Goal: Use online tool/utility: Use online tool/utility

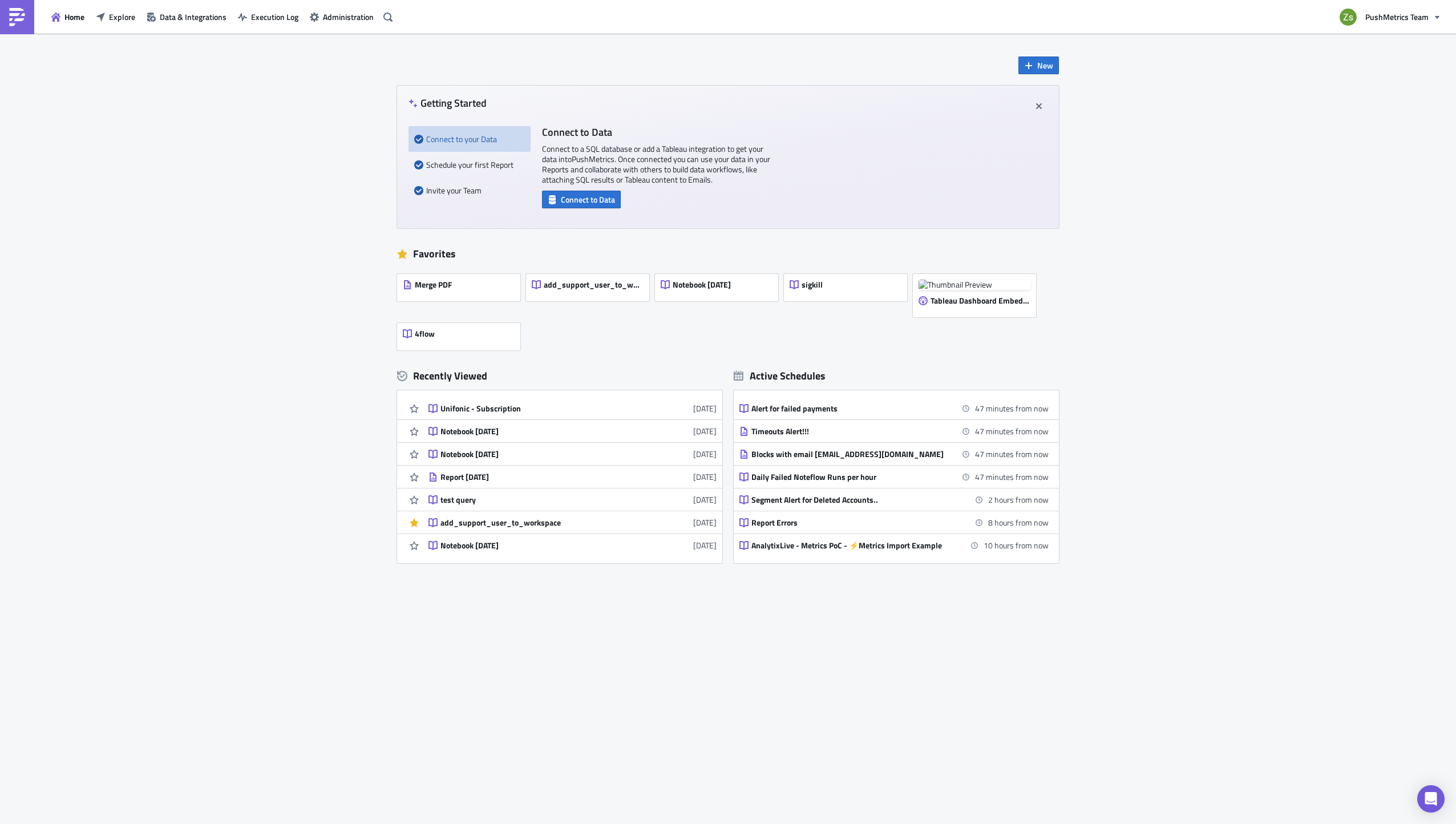
click at [104, 413] on div "New Getting Started Connect to your Data Schedule your first Report Invite your…" at bounding box center [728, 428] width 1456 height 791
click at [1049, 64] on span "New" at bounding box center [1046, 65] width 16 height 12
click at [1059, 107] on div "Notebook" at bounding box center [1077, 111] width 76 height 11
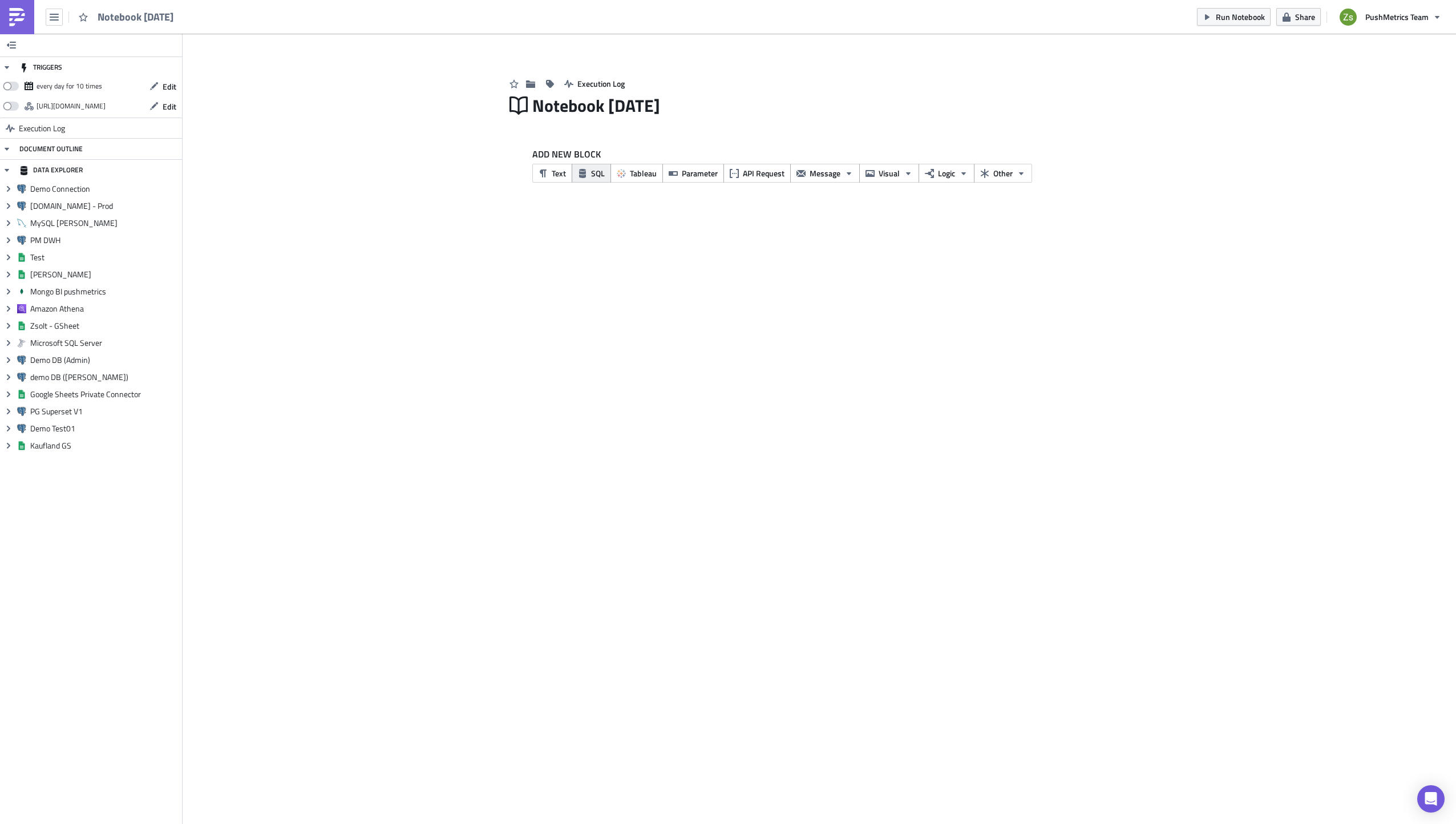
click at [590, 179] on button "SQL" at bounding box center [591, 173] width 39 height 19
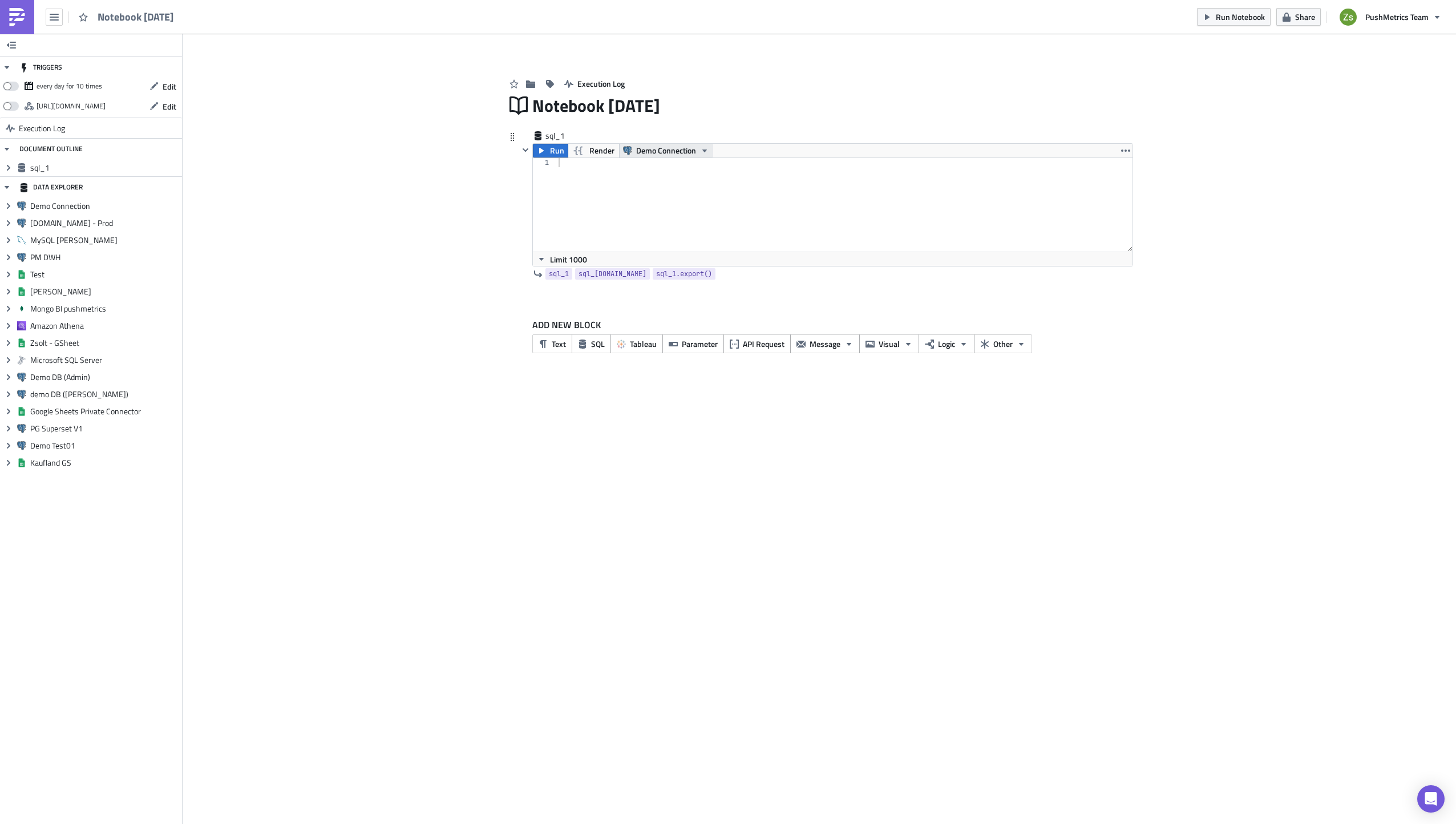
click at [652, 150] on span "Demo Connection" at bounding box center [666, 150] width 60 height 13
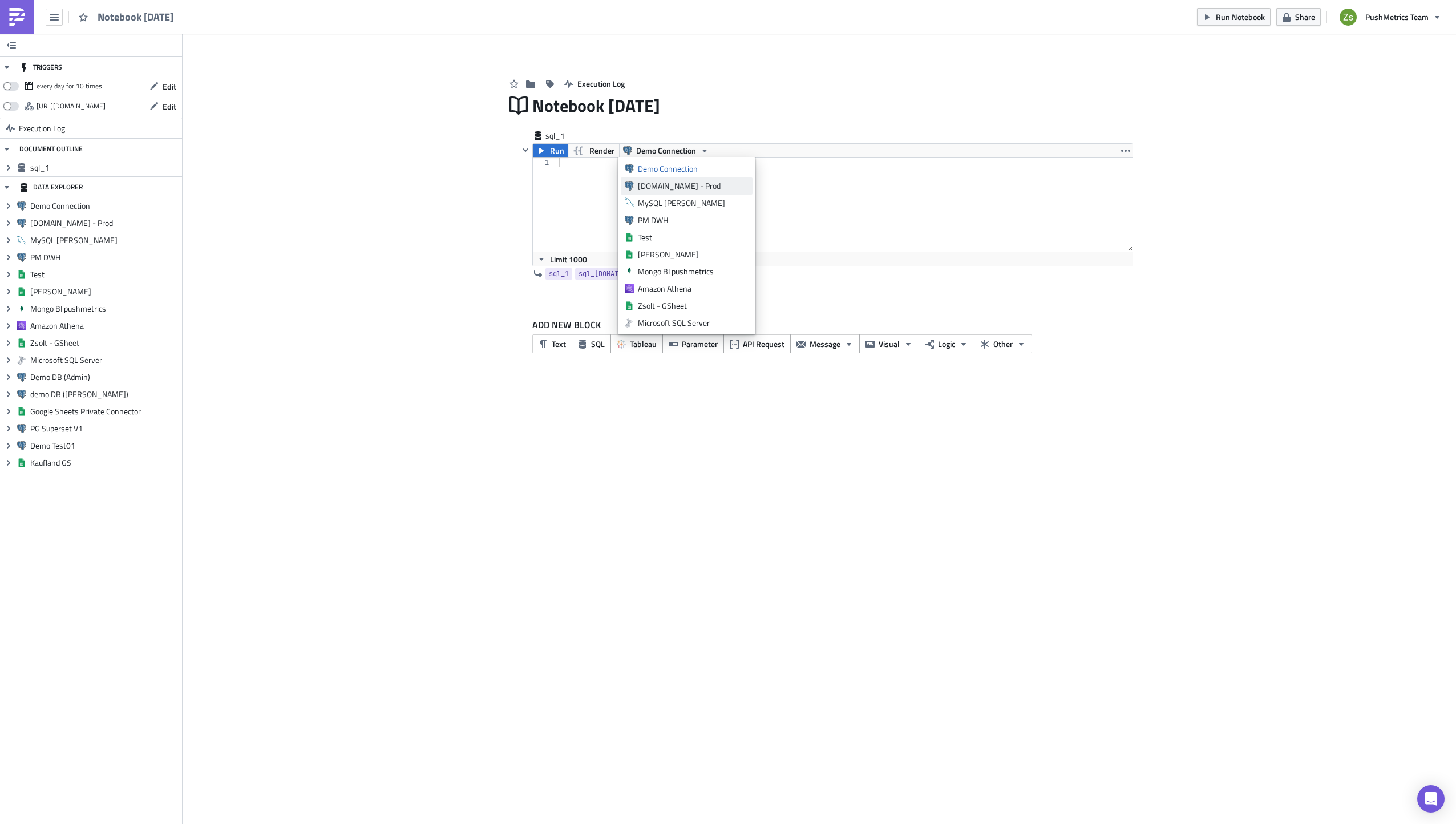
click at [672, 178] on link "[DOMAIN_NAME] - Prod" at bounding box center [687, 186] width 132 height 17
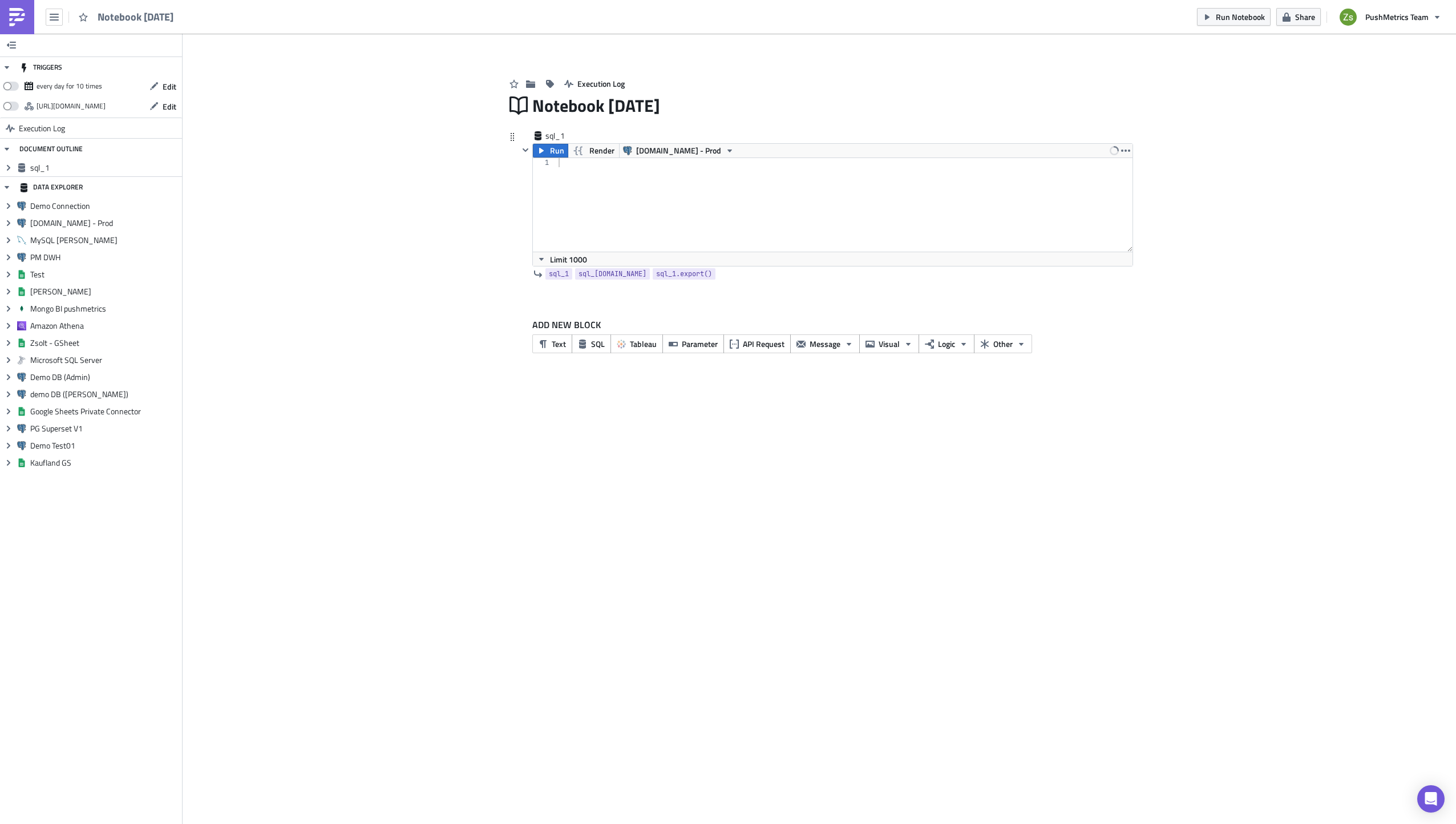
click at [702, 205] on div at bounding box center [844, 213] width 577 height 112
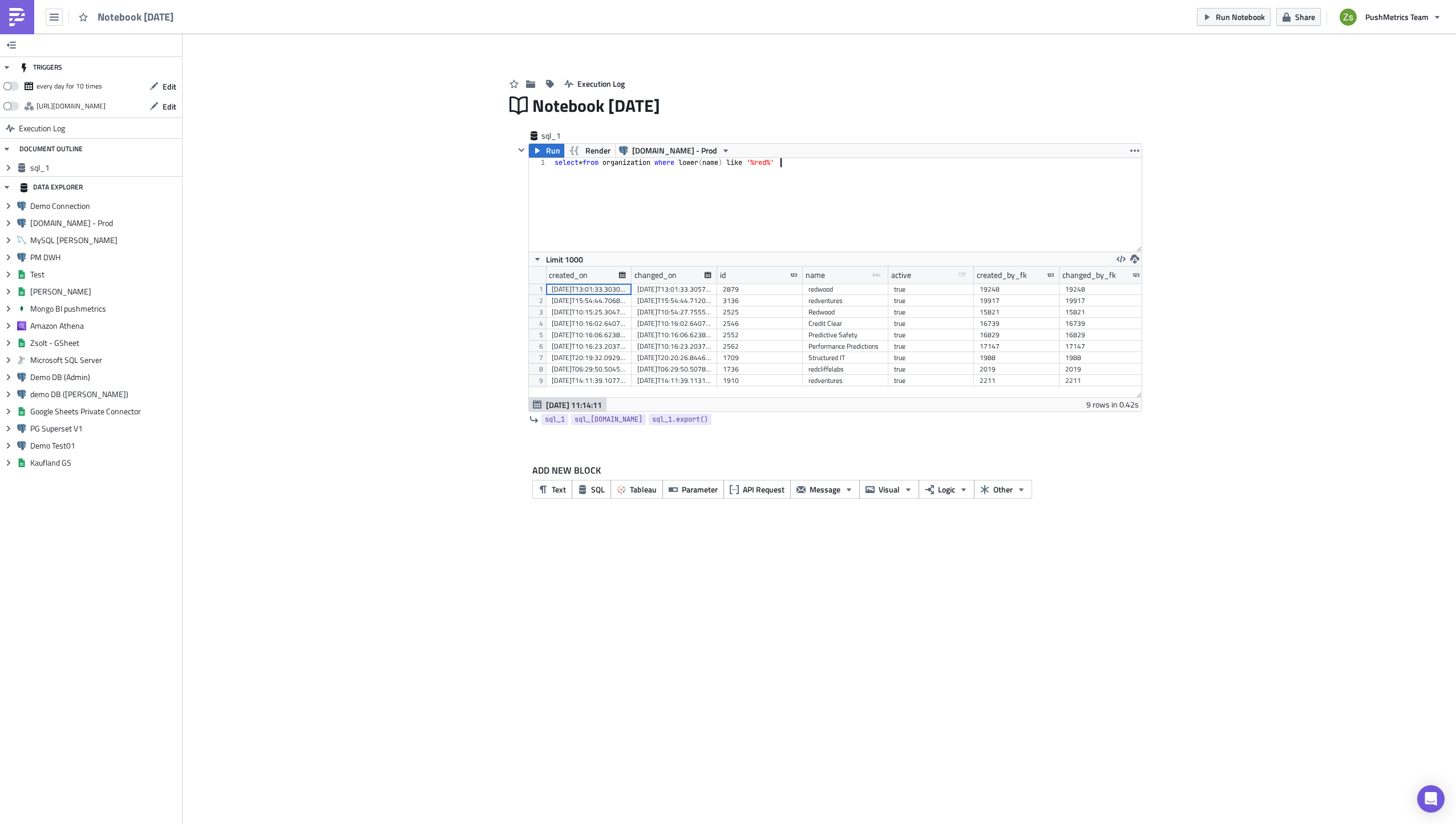
scroll to position [176, 612]
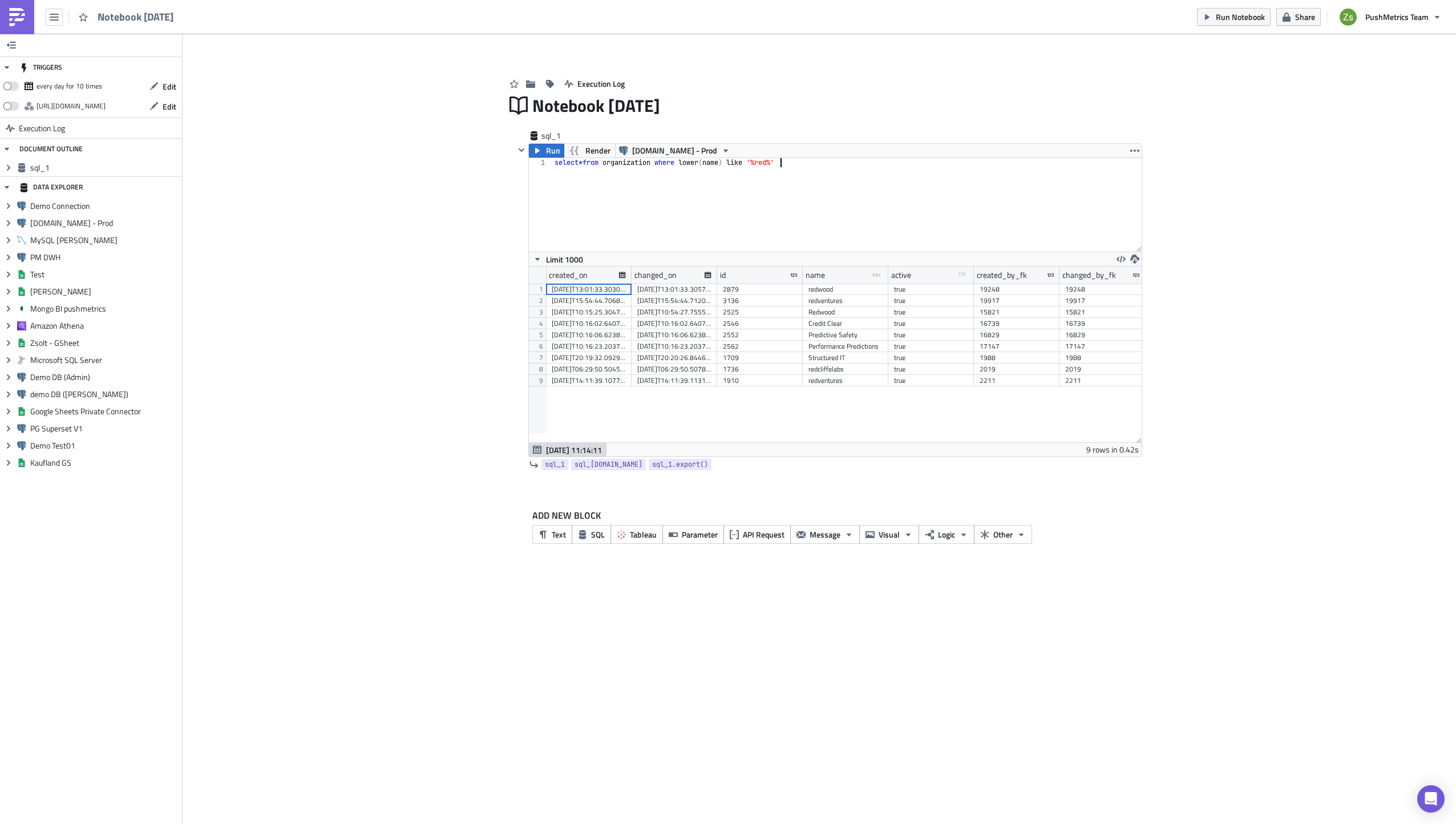
drag, startPoint x: 1137, startPoint y: 394, endPoint x: 1147, endPoint y: 439, distance: 46.1
click at [1147, 439] on div "Add Image Execution Log Notebook [DATE] sql_1 Run Render [DOMAIN_NAME] - Prod s…" at bounding box center [819, 301] width 1273 height 536
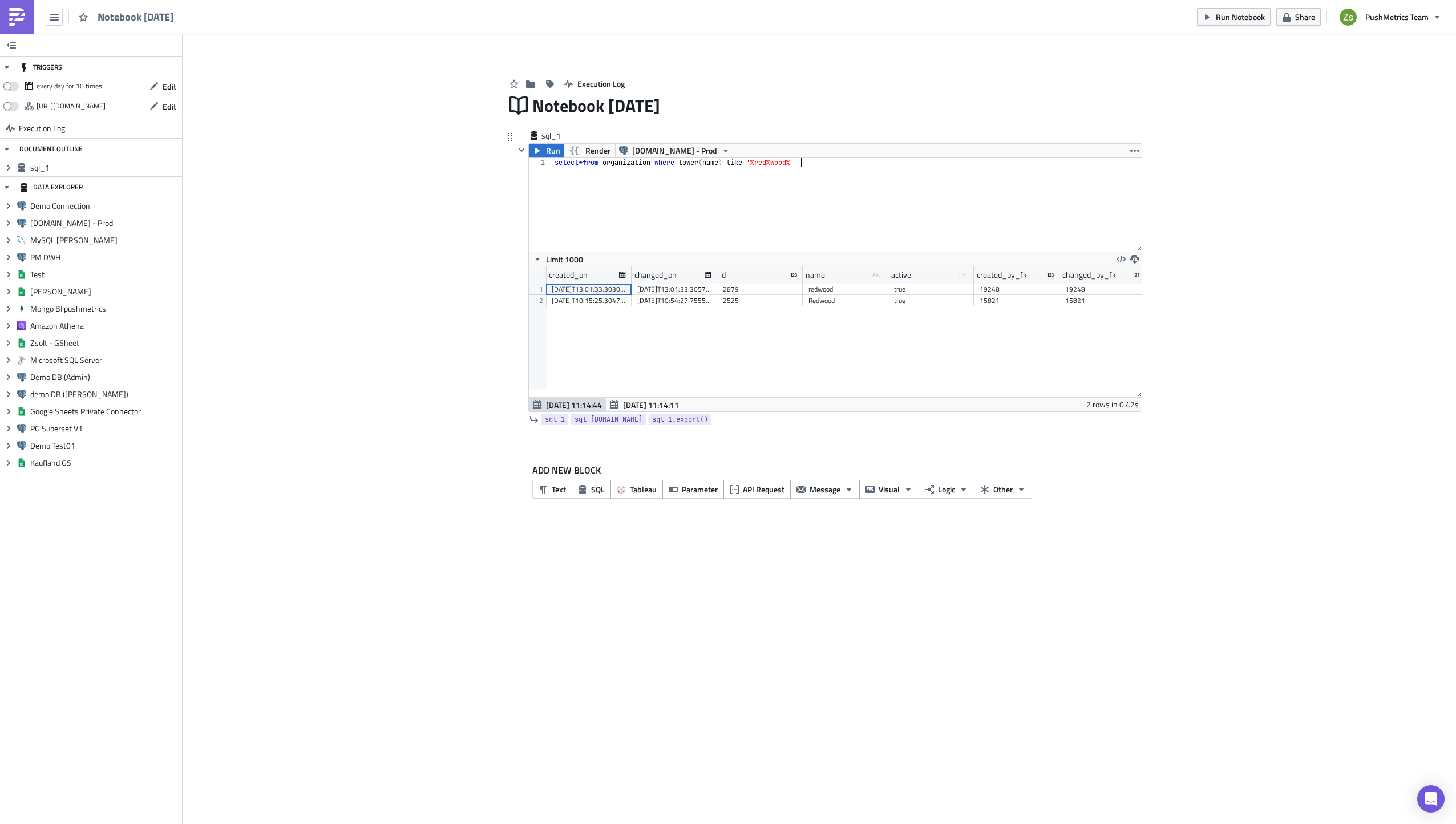
scroll to position [130, 612]
click at [899, 244] on div "select * from organization where lower ( name ) like '%red%wood%'" at bounding box center [847, 213] width 590 height 112
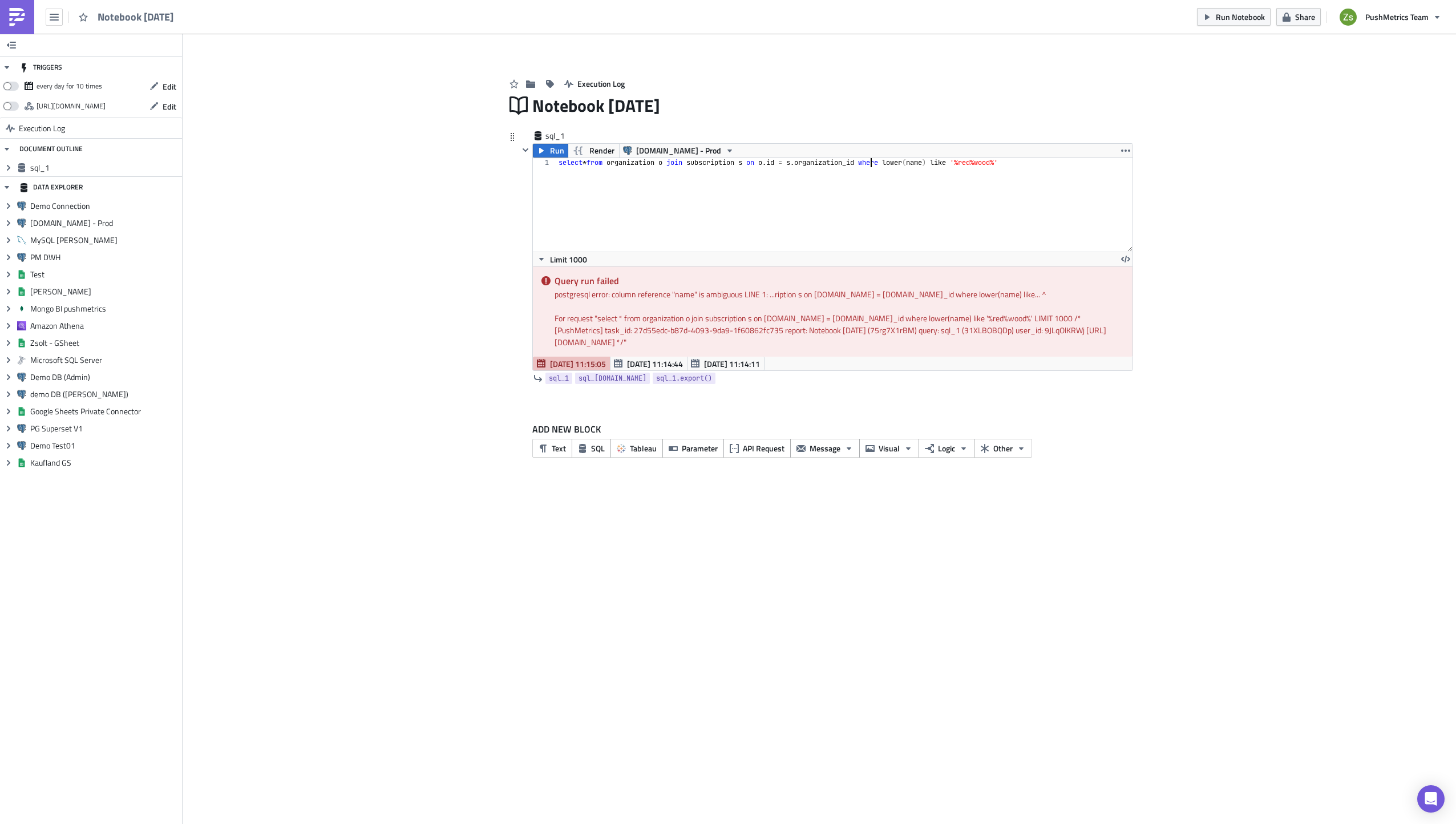
click at [926, 166] on div "select * from organization o join subscription s on o . id = s . organization_i…" at bounding box center [844, 213] width 576 height 112
type textarea "select * from organization o join subscription s on [DOMAIN_NAME] = [DOMAIN_NAM…"
click at [541, 147] on icon "button" at bounding box center [541, 150] width 9 height 9
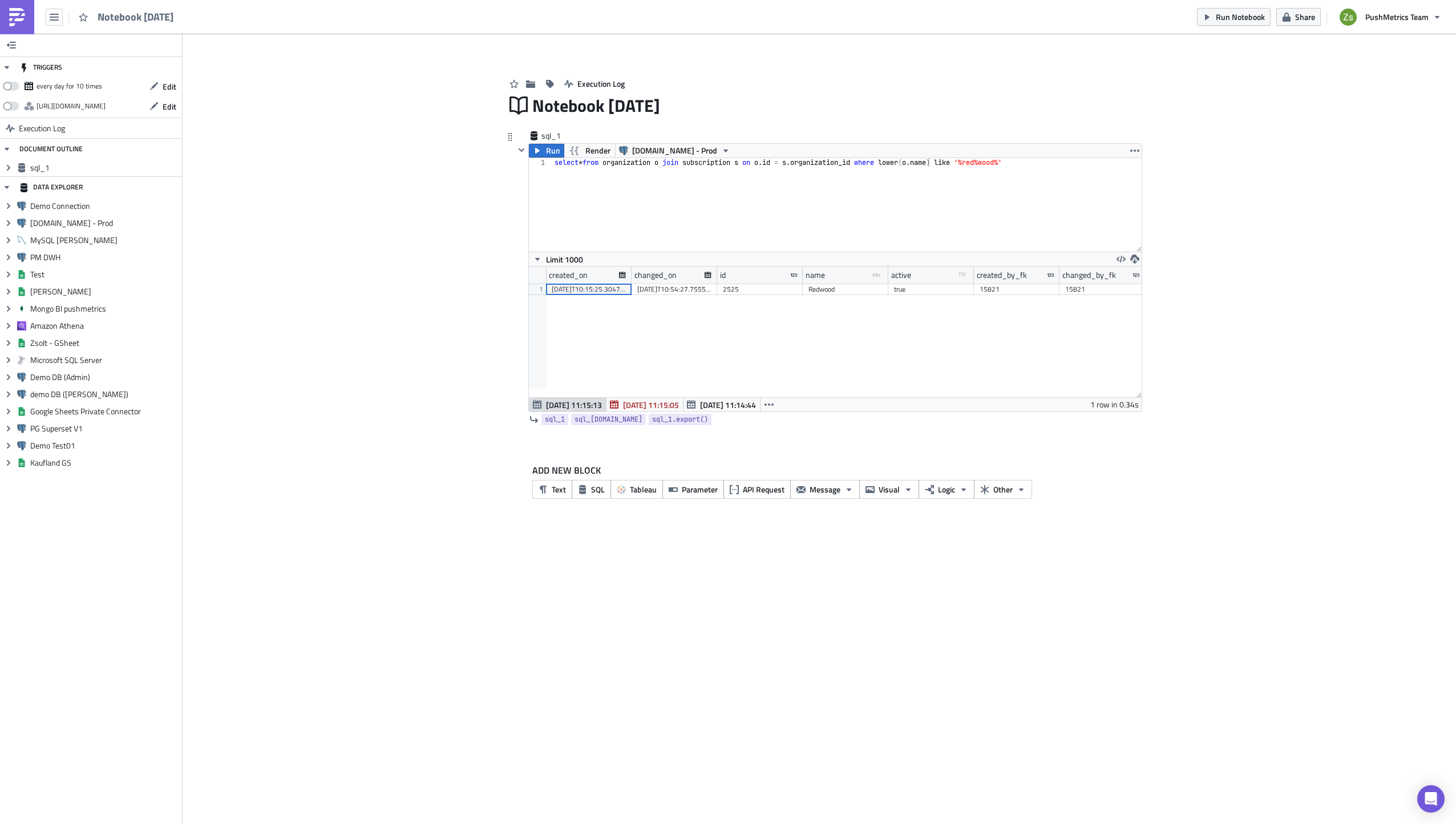
scroll to position [130, 612]
click at [781, 285] on div "2525" at bounding box center [760, 289] width 74 height 11
click at [1061, 174] on div "select * from organization o join subscription s on o . id = s . organization_i…" at bounding box center [847, 213] width 590 height 112
type textarea "select * from workspace where organization_id = 2525;"
click at [610, 292] on div "2524" at bounding box center [589, 289] width 74 height 11
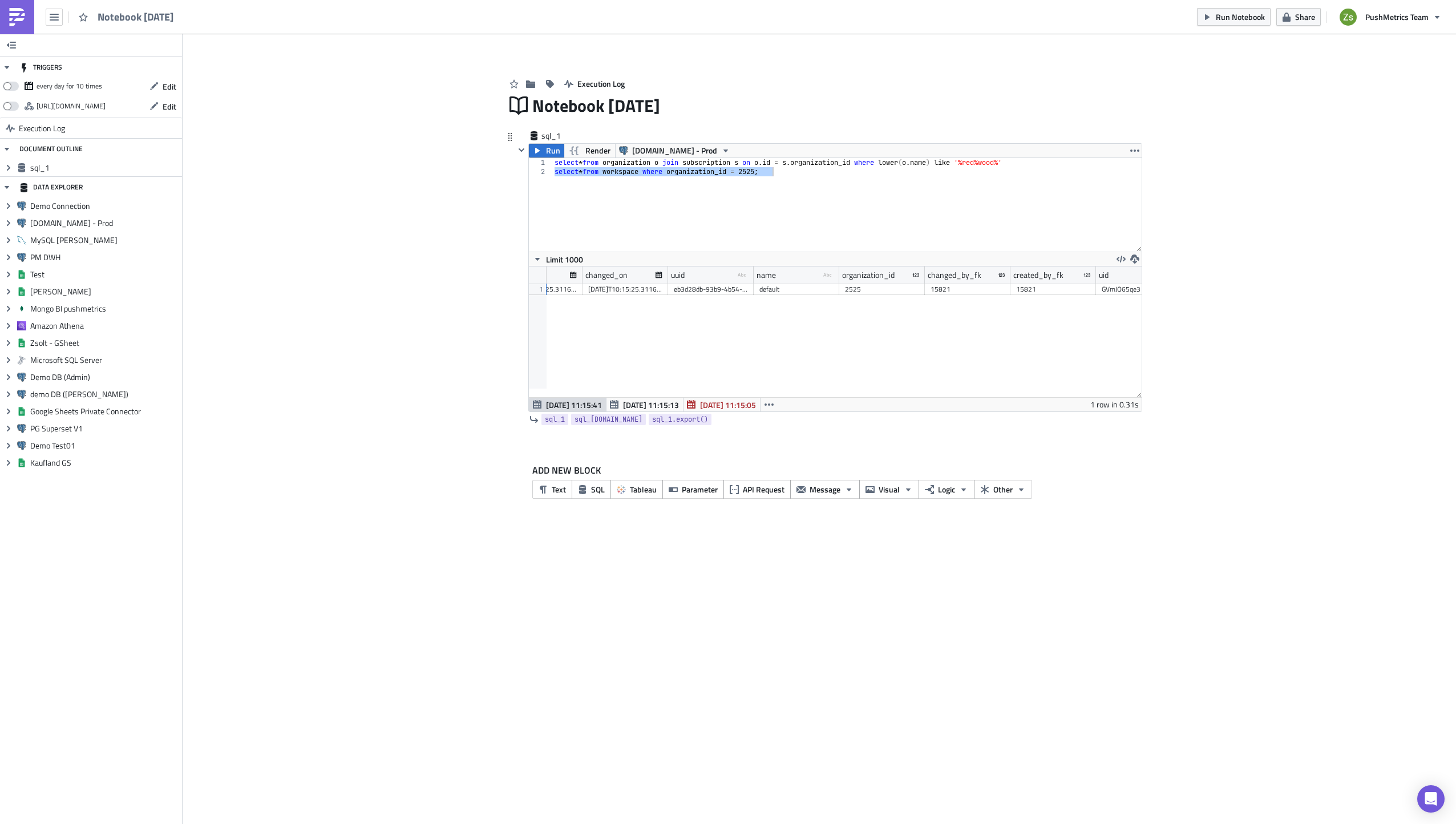
scroll to position [0, 136]
click at [952, 290] on div "15821" at bounding box center [966, 289] width 74 height 11
click at [879, 319] on div "id created_on changed_on uuid type-text Created with Sketch. name type-text Cre…" at bounding box center [835, 332] width 612 height 130
click at [593, 491] on span "SQL" at bounding box center [598, 489] width 13 height 12
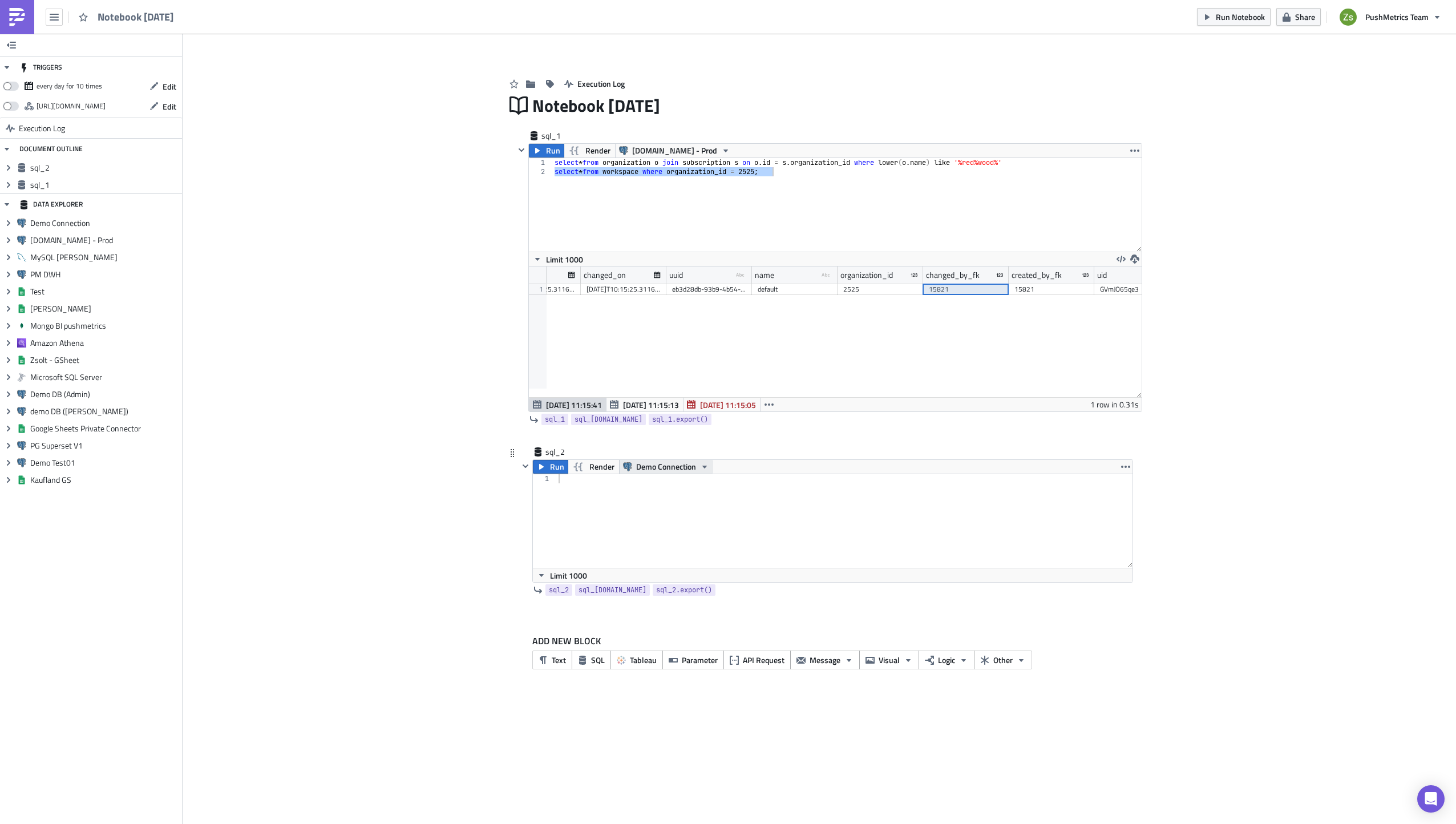
click at [646, 474] on span "Demo Connection" at bounding box center [666, 467] width 60 height 13
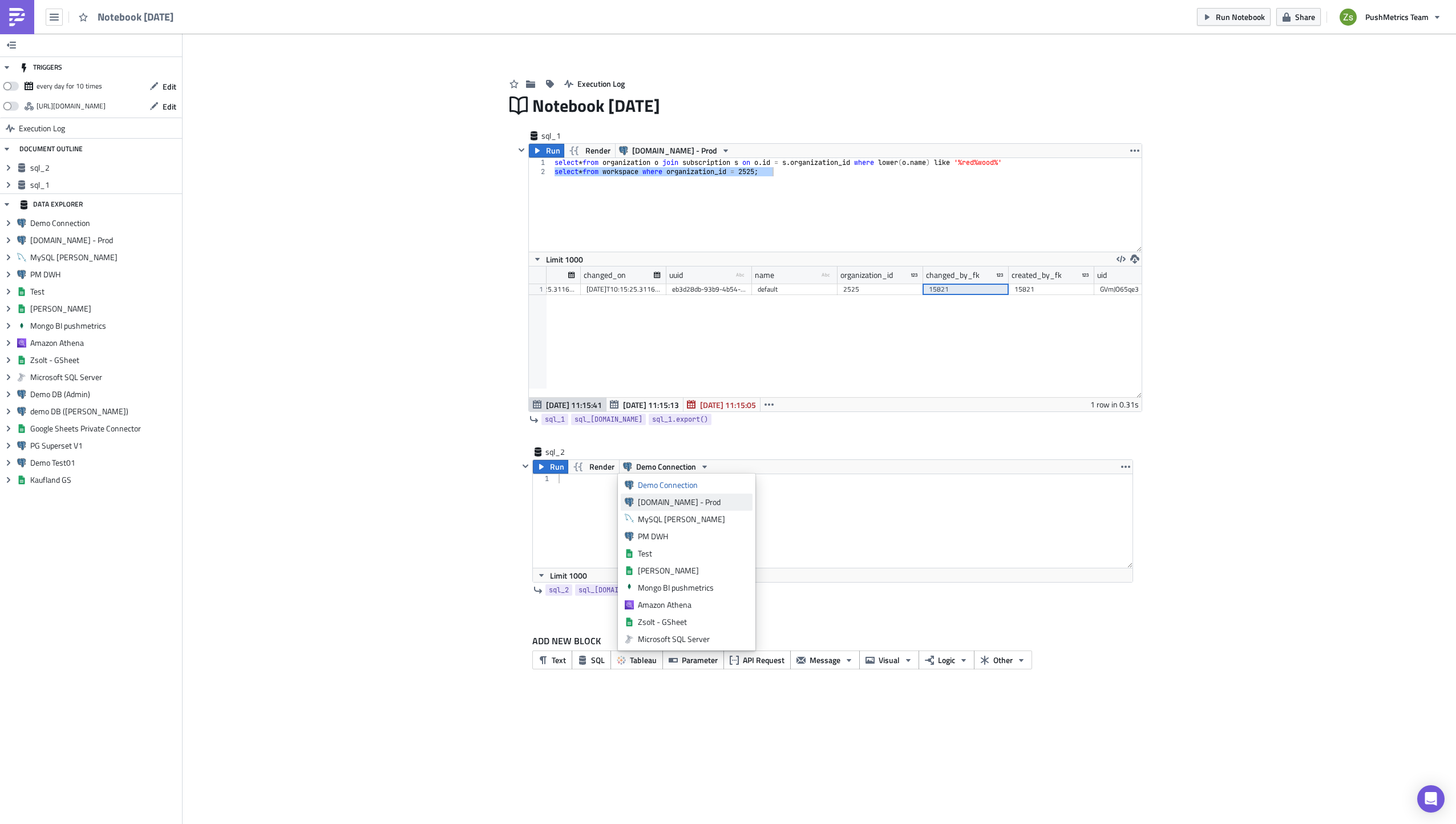
click at [658, 503] on div "[DOMAIN_NAME] - Prod" at bounding box center [692, 502] width 110 height 11
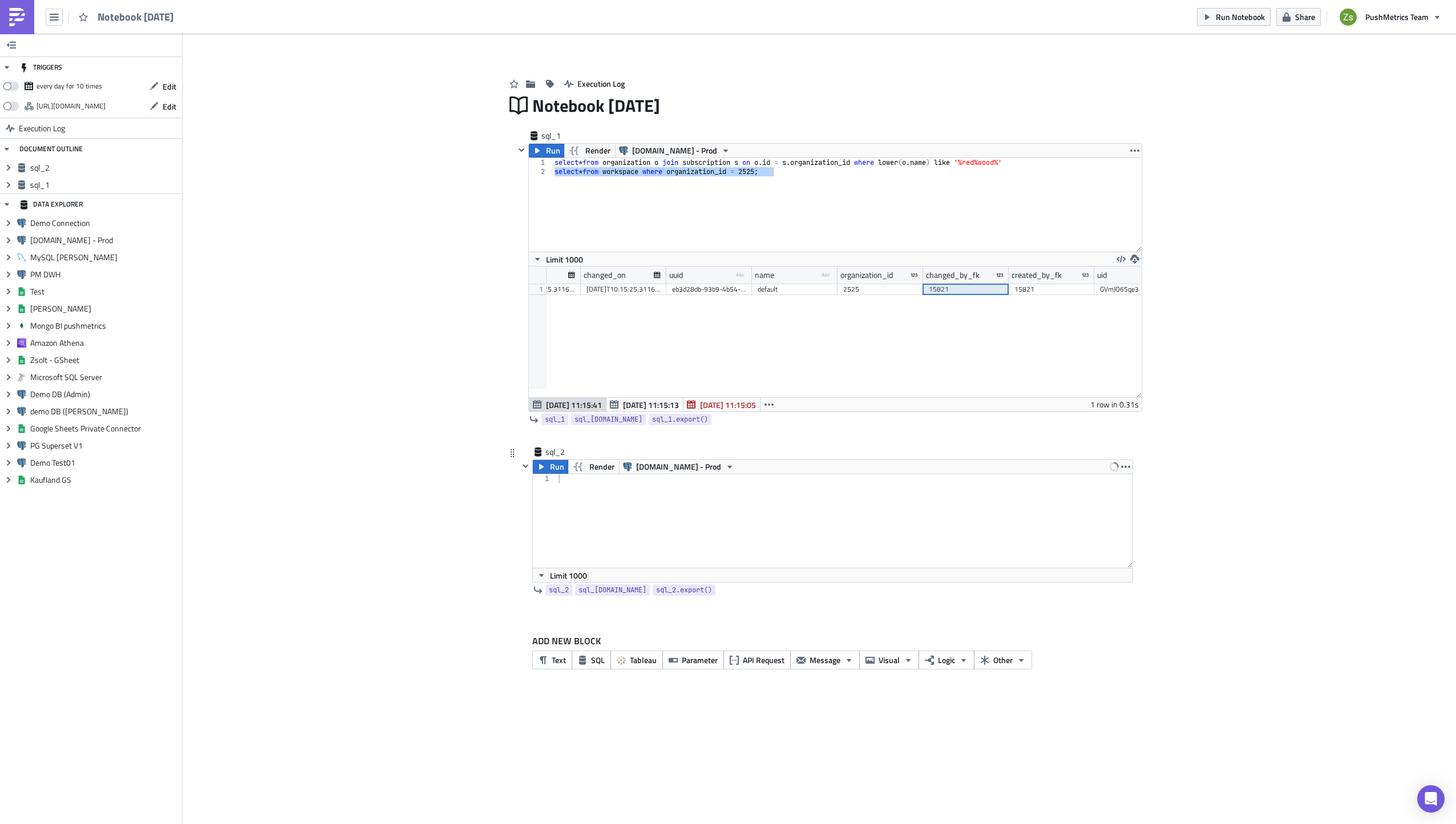
click at [618, 496] on div at bounding box center [844, 530] width 577 height 112
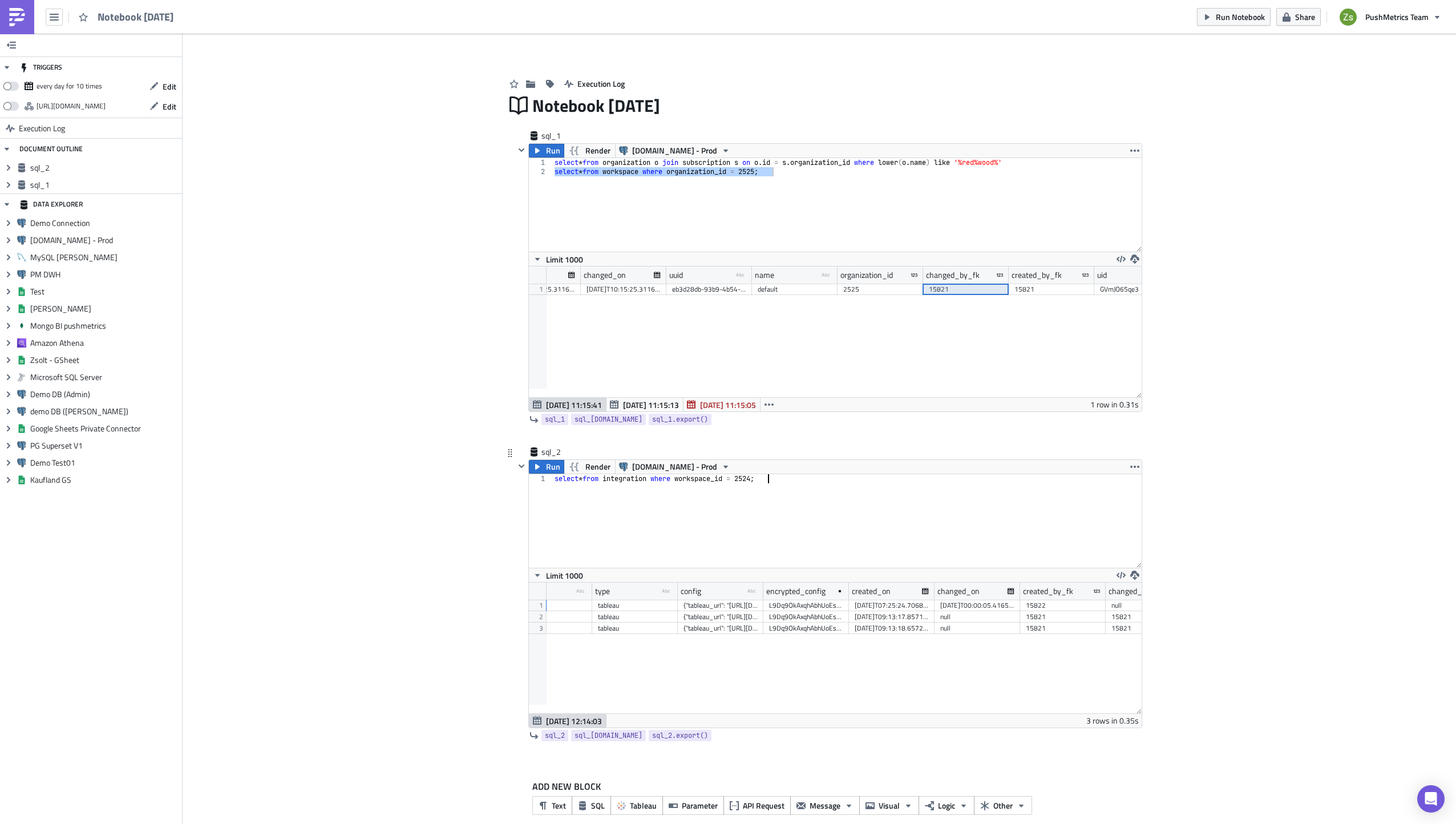
scroll to position [0, 123]
type textarea "select * from integration where workspace_id = 2524;"
click at [721, 605] on div "{"tableau_url": "[URL][DOMAIN_NAME]", "site_name": "", "pat_name": "Pushmetrics…" at bounding box center [723, 605] width 74 height 11
click at [768, 537] on div "select * from integration where workspace_id = 2524 ;" at bounding box center [847, 530] width 590 height 112
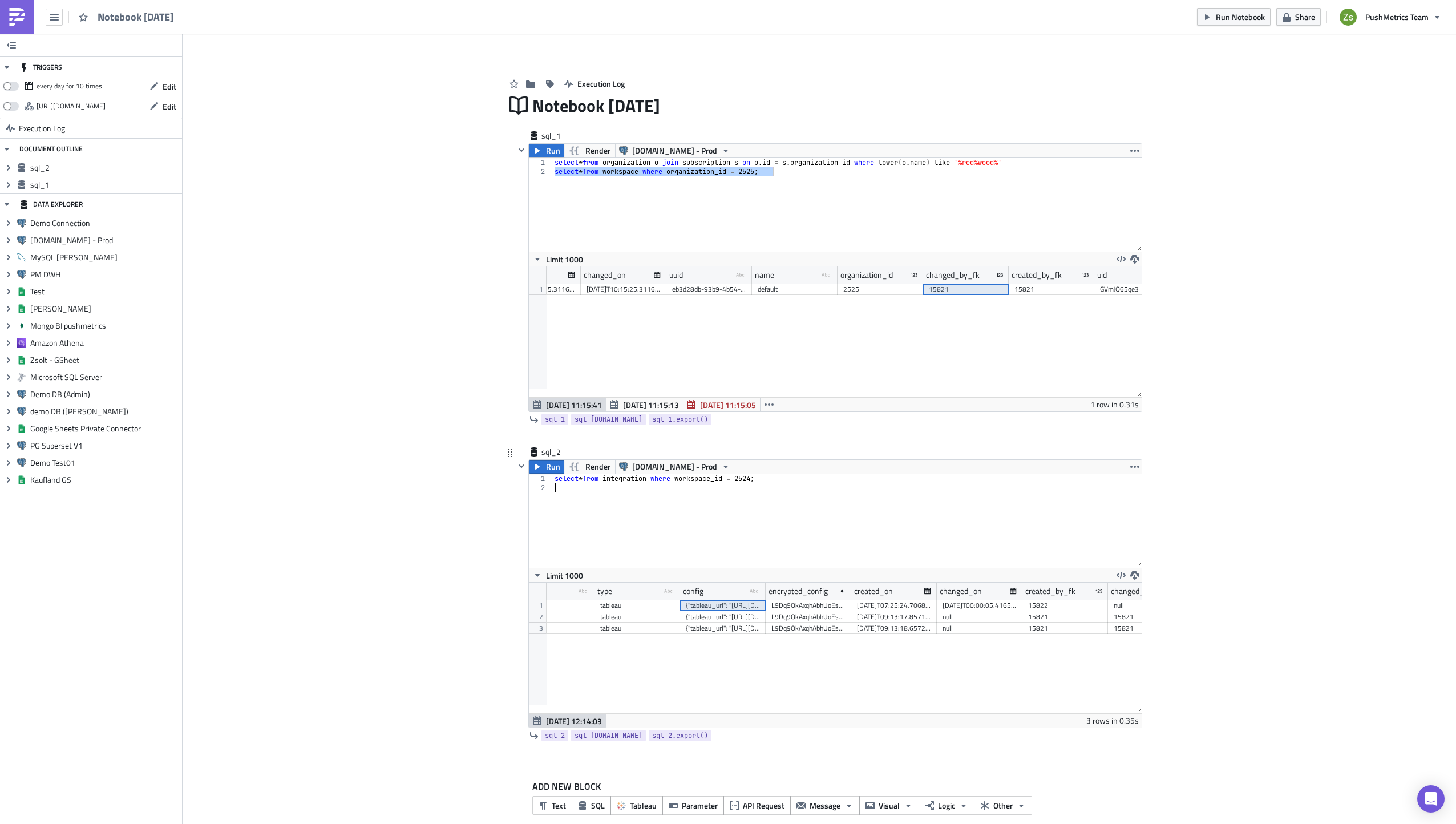
paste textarea "{"tableau_url": "[URL][DOMAIN_NAME]", "site_name": "", "pat_name": "Pushmetrics…"
type textarea "{"tableau_url": "[URL][DOMAIN_NAME]", "site_name": "", "pat_name": "Pushmetrics…"
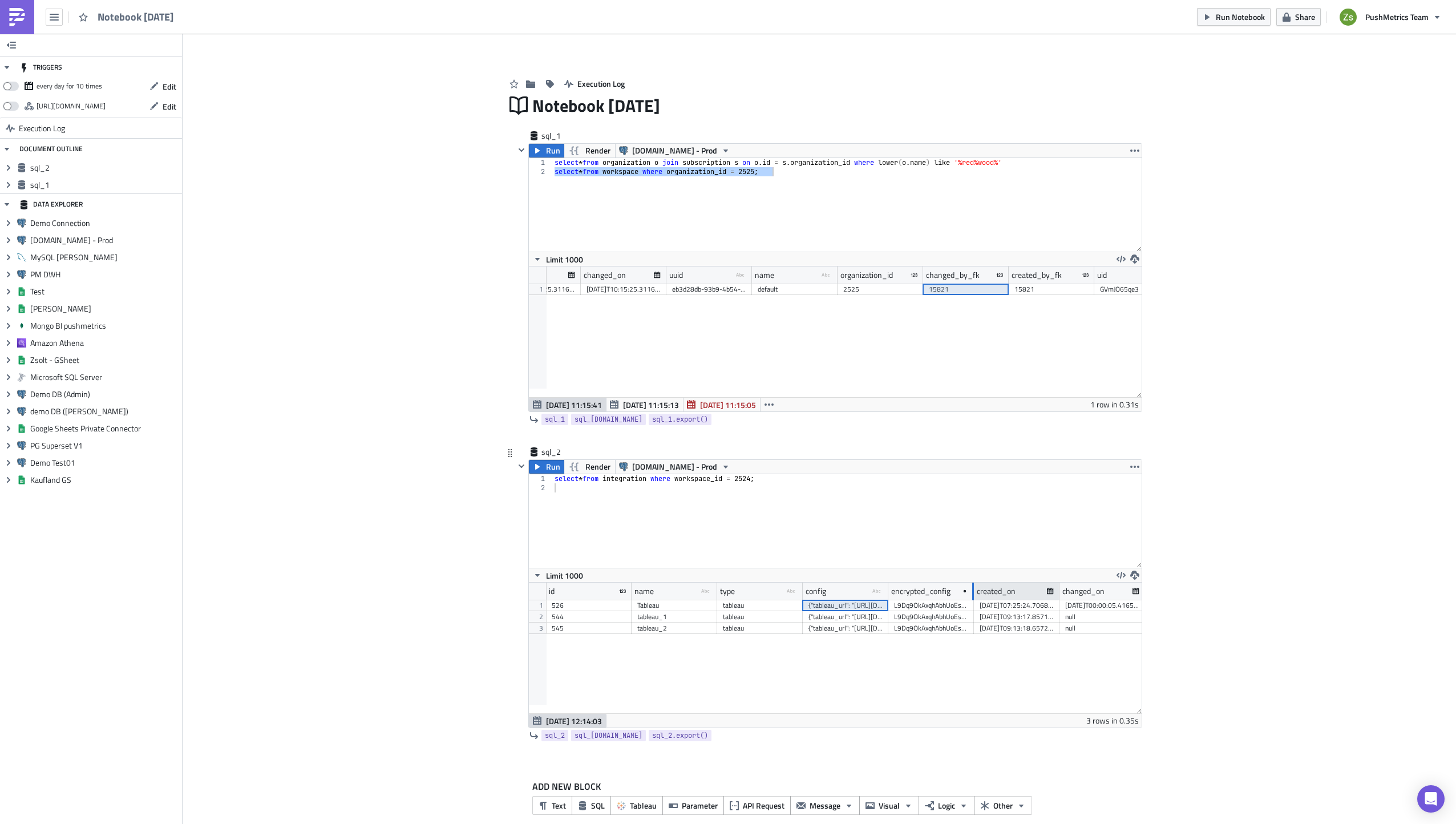
drag, startPoint x: 967, startPoint y: 593, endPoint x: 1115, endPoint y: 594, distance: 148.0
click at [974, 594] on div at bounding box center [972, 592] width 3 height 18
drag, startPoint x: 1068, startPoint y: 616, endPoint x: 1069, endPoint y: 632, distance: 16.0
click at [1069, 600] on div "Tableau tableau {"tableau_url": "[URL][DOMAIN_NAME]", "site_name": "", "pat_nam…" at bounding box center [1090, 600] width 1089 height 0
click at [1044, 622] on div "L9Dq9OkAxqhAbhUoEs60xvFvUJY1S0rduljF4XtcrJY=" at bounding box center [1005, 628] width 222 height 11
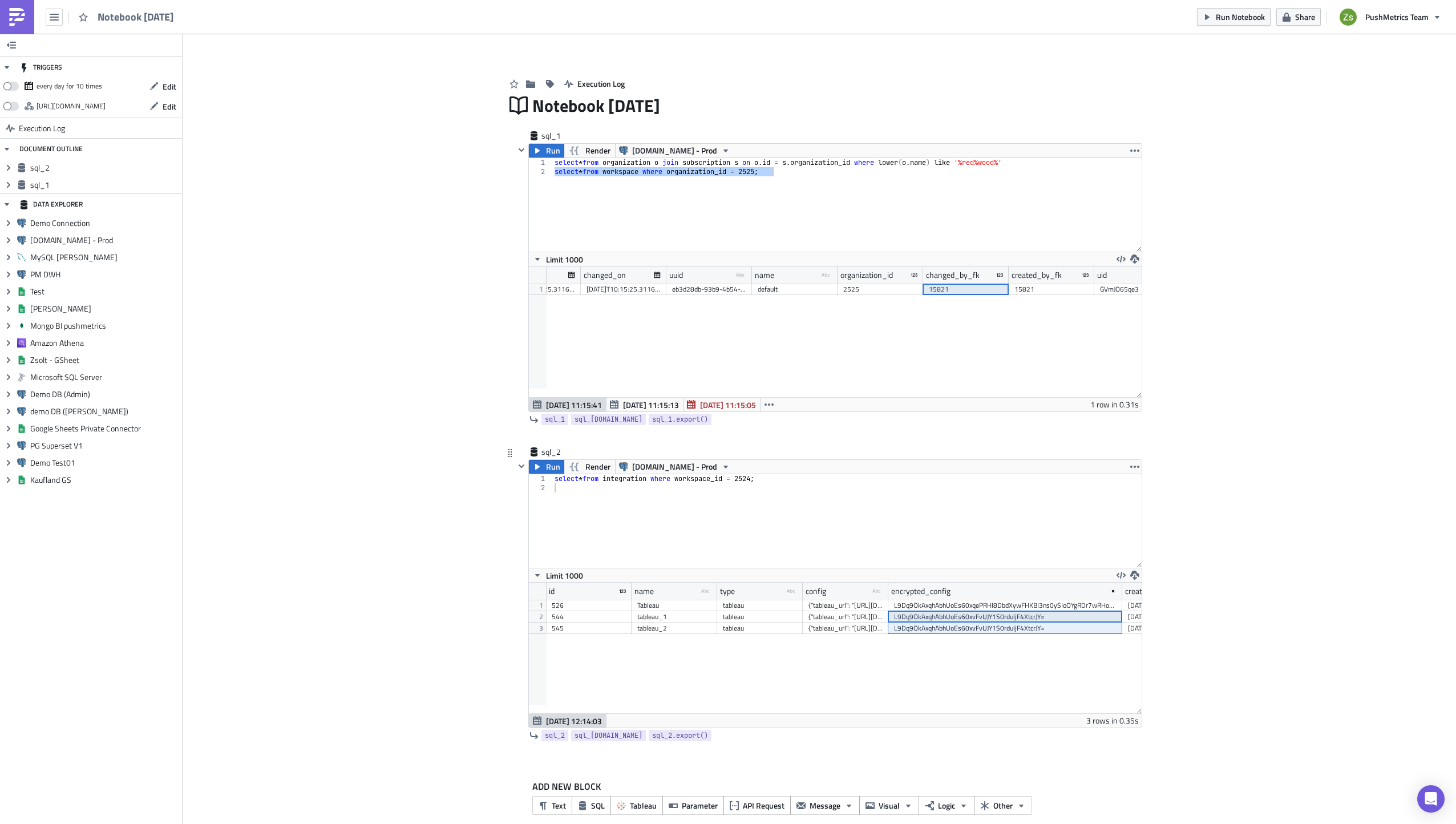
drag, startPoint x: 1044, startPoint y: 615, endPoint x: 1049, endPoint y: 631, distance: 16.8
click at [1049, 600] on div "Tableau tableau {"tableau_url": "[URL][DOMAIN_NAME]", "site_name": "", "pat_nam…" at bounding box center [1090, 600] width 1089 height 0
drag, startPoint x: 883, startPoint y: 597, endPoint x: 1007, endPoint y: 594, distance: 124.0
click at [969, 594] on div at bounding box center [968, 592] width 1 height 18
drag, startPoint x: 1007, startPoint y: 594, endPoint x: 1103, endPoint y: 598, distance: 96.1
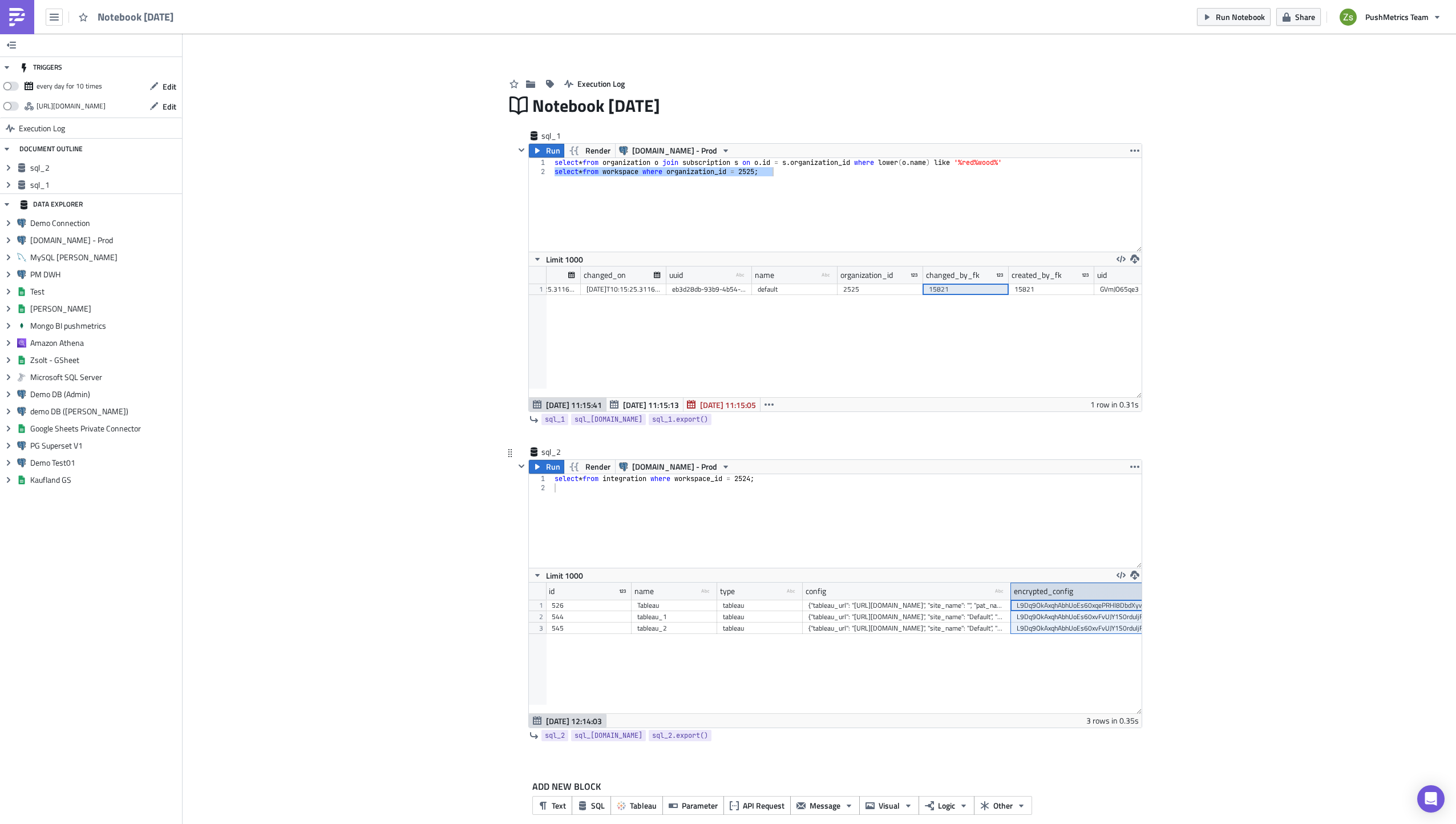
click at [1103, 598] on div "encrypted_config" at bounding box center [1128, 591] width 234 height 17
drag, startPoint x: 1005, startPoint y: 591, endPoint x: 1163, endPoint y: 604, distance: 158.5
click at [1163, 604] on div "Add Image Execution Log Notebook [DATE] sql_1 Run Render [DOMAIN_NAME] - Prod s…" at bounding box center [819, 436] width 1273 height 807
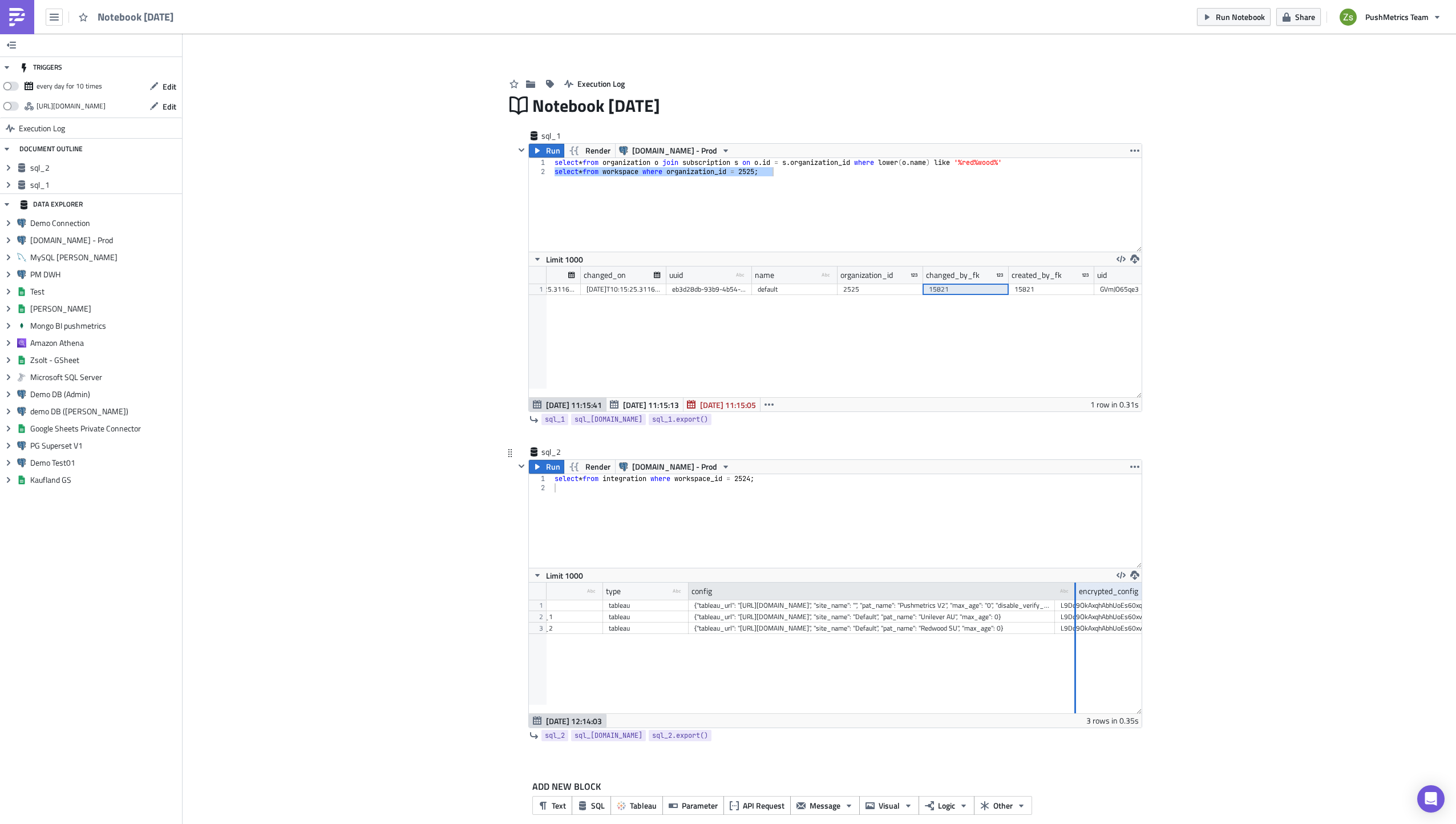
drag, startPoint x: 1049, startPoint y: 592, endPoint x: 1104, endPoint y: 591, distance: 55.0
click at [1076, 591] on div at bounding box center [1075, 592] width 3 height 18
drag, startPoint x: 1104, startPoint y: 592, endPoint x: 1134, endPoint y: 585, distance: 30.8
click at [1138, 585] on div at bounding box center [1139, 592] width 3 height 18
drag, startPoint x: 765, startPoint y: 703, endPoint x: 801, endPoint y: 700, distance: 36.1
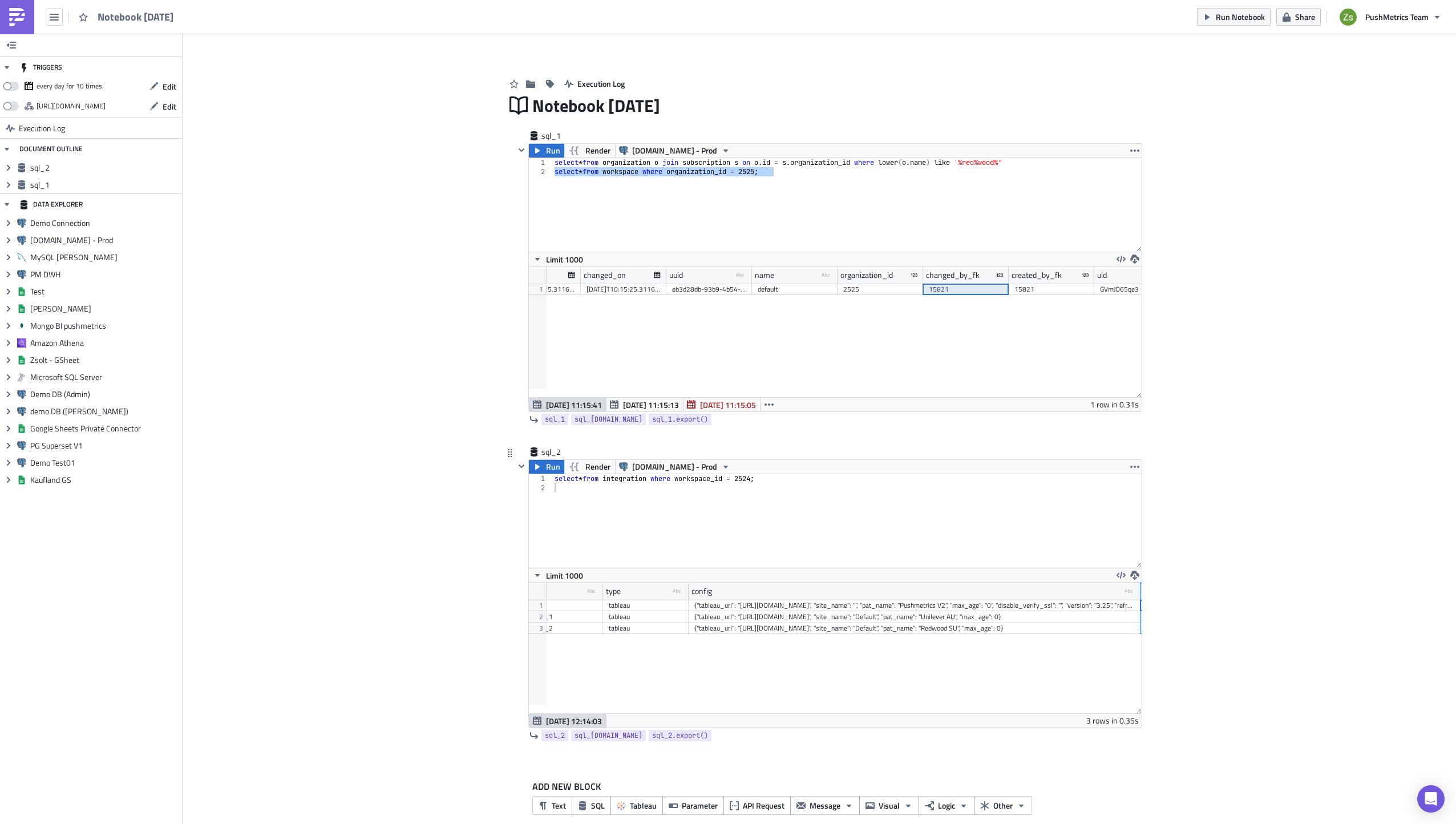
click at [801, 700] on div "id name type-text Created with Sketch. type type-text Created with Sketch. conf…" at bounding box center [835, 648] width 612 height 130
click at [587, 608] on div "526" at bounding box center [589, 605] width 74 height 11
click at [664, 527] on div "select * from integration where workspace_id = 2524 ;" at bounding box center [847, 525] width 590 height 103
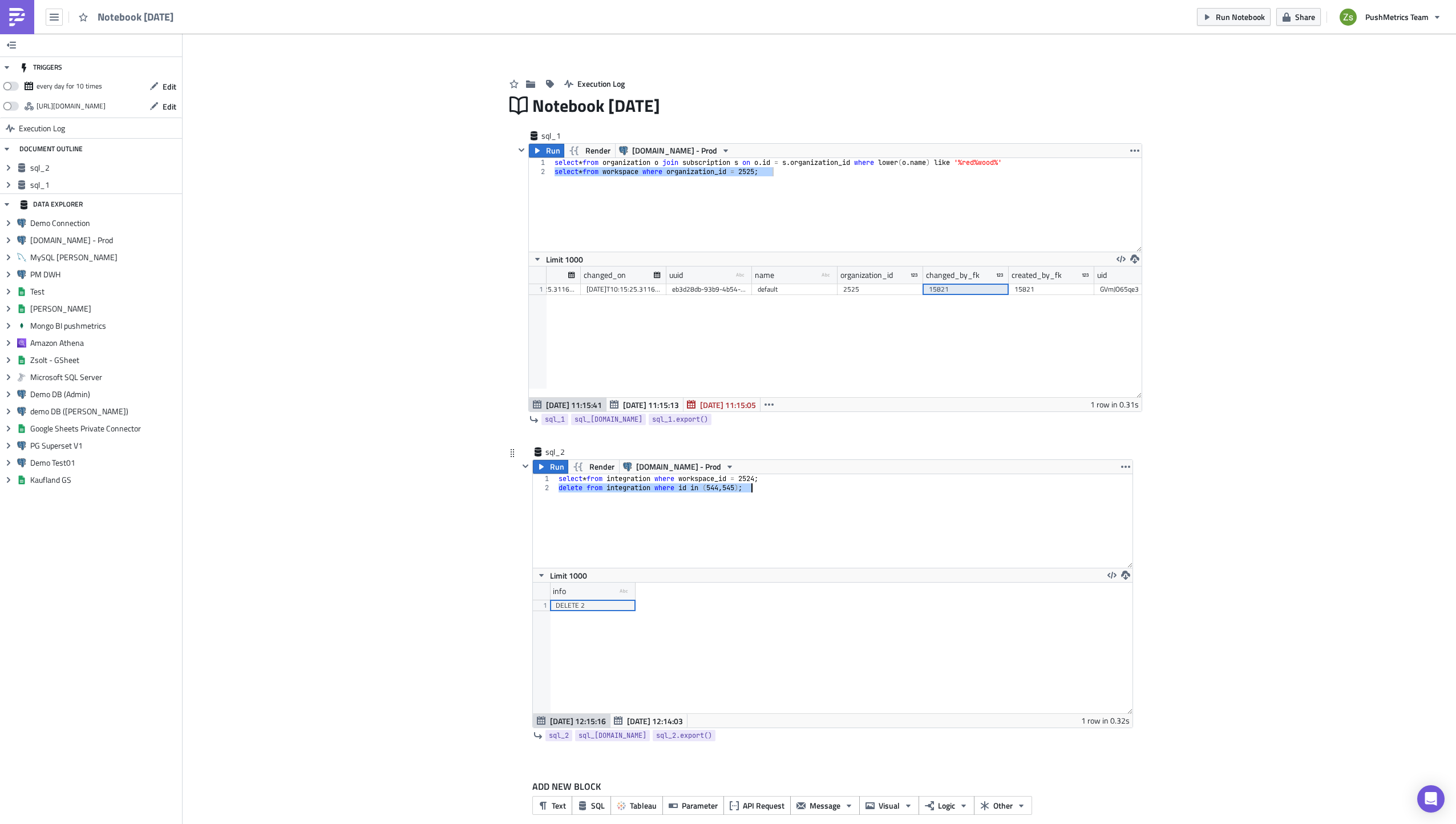
type textarea "delete from integration where id in (544, 545);"
click at [649, 721] on span "[DATE] 12:14:03" at bounding box center [655, 721] width 56 height 12
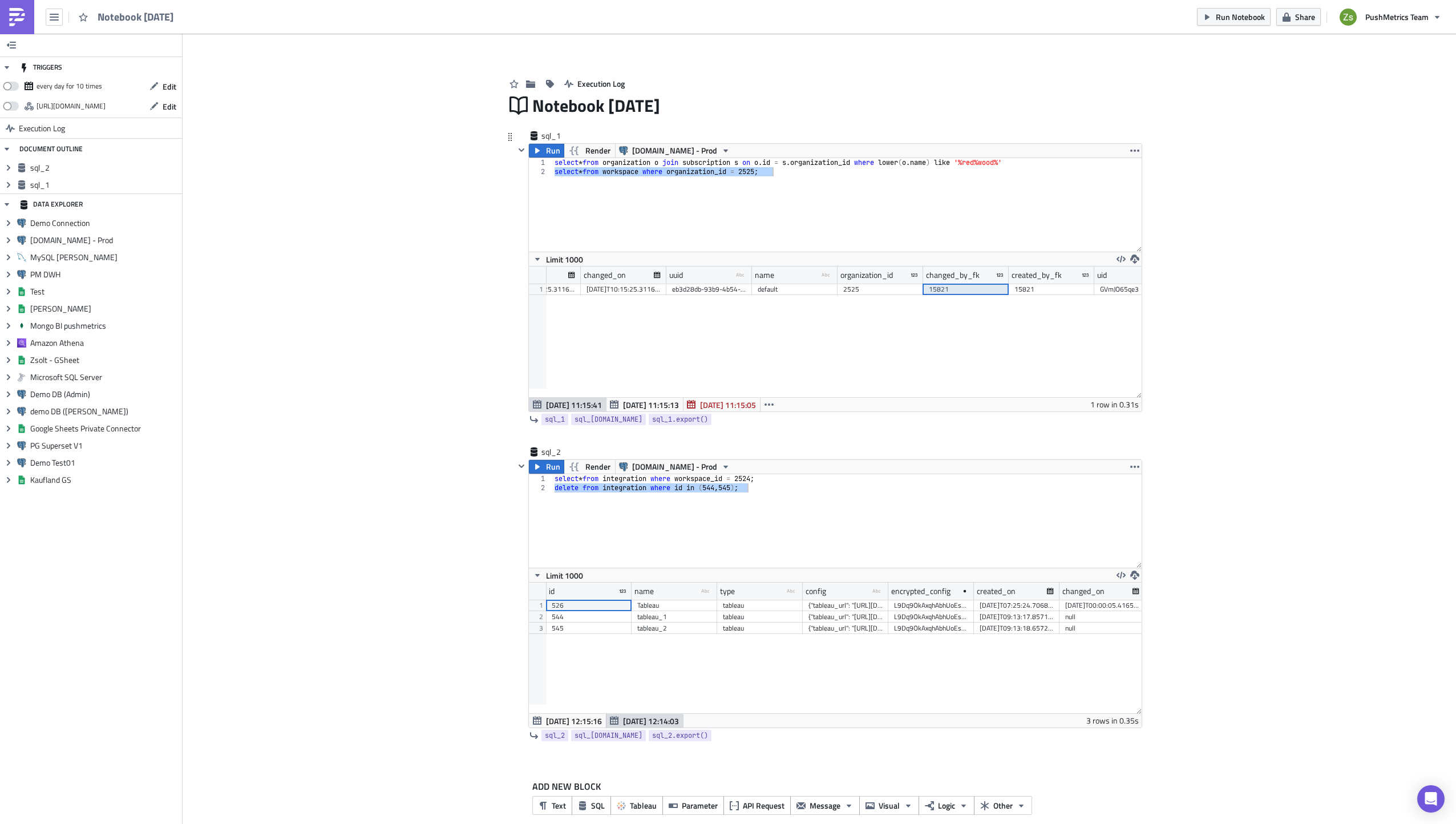
click at [853, 250] on div "select * from organization o join subscription s on o . id = s . organization_i…" at bounding box center [847, 205] width 590 height 93
click at [845, 62] on div "Execution Log" at bounding box center [819, 72] width 627 height 41
click at [521, 150] on icon "button" at bounding box center [521, 150] width 9 height 9
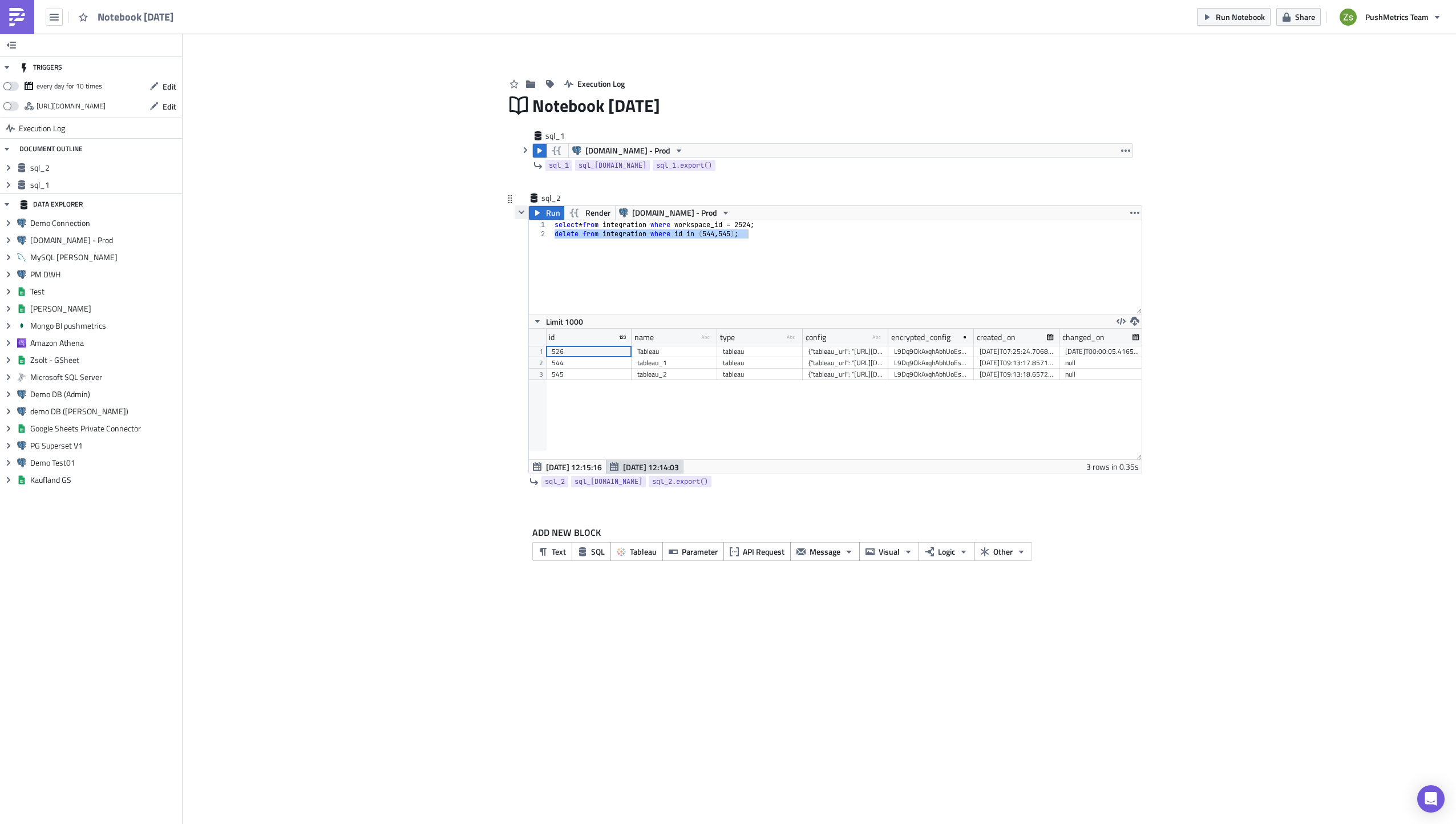
click at [520, 214] on icon "button" at bounding box center [521, 212] width 9 height 9
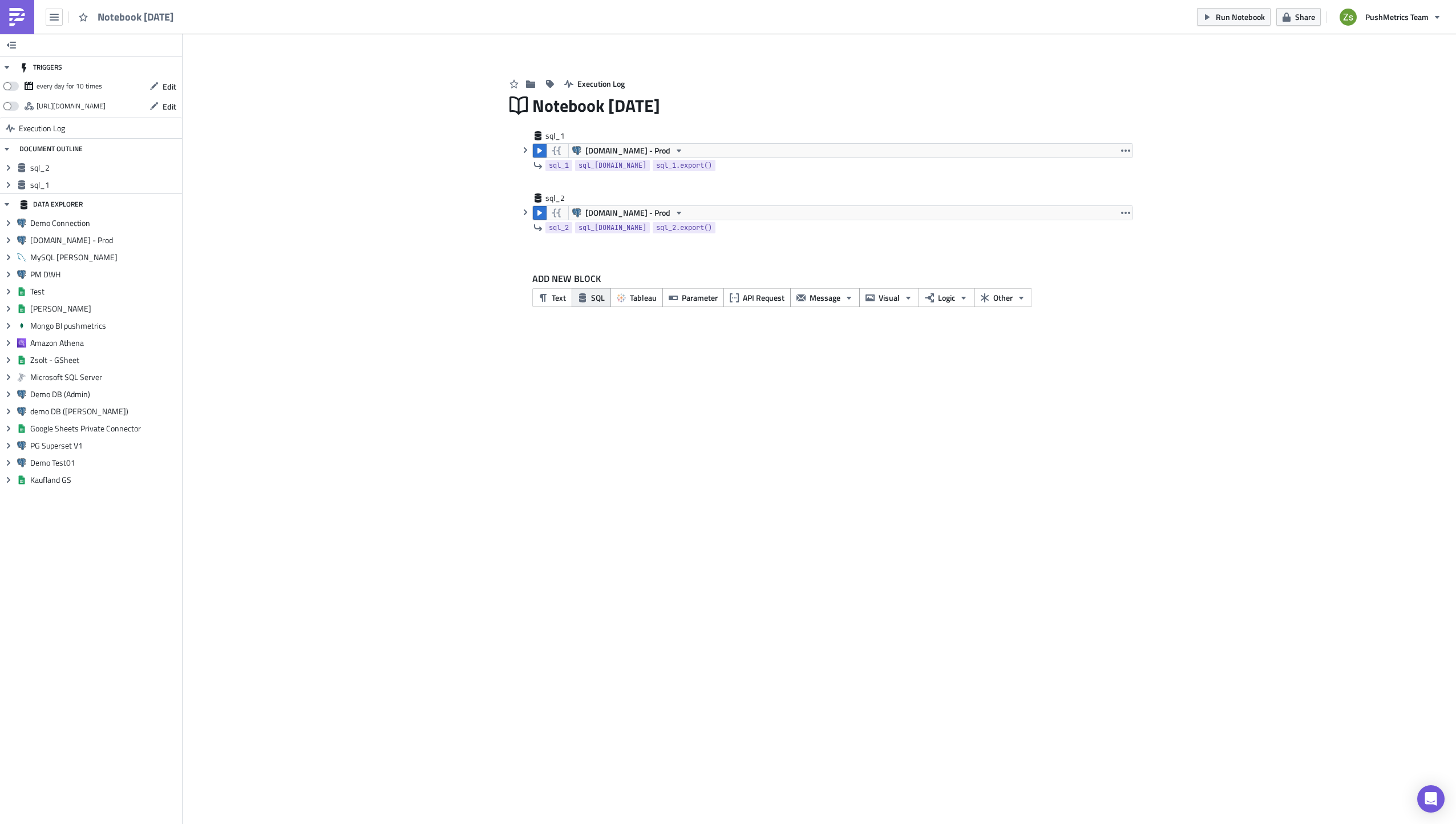
click at [587, 295] on icon "button" at bounding box center [582, 298] width 9 height 9
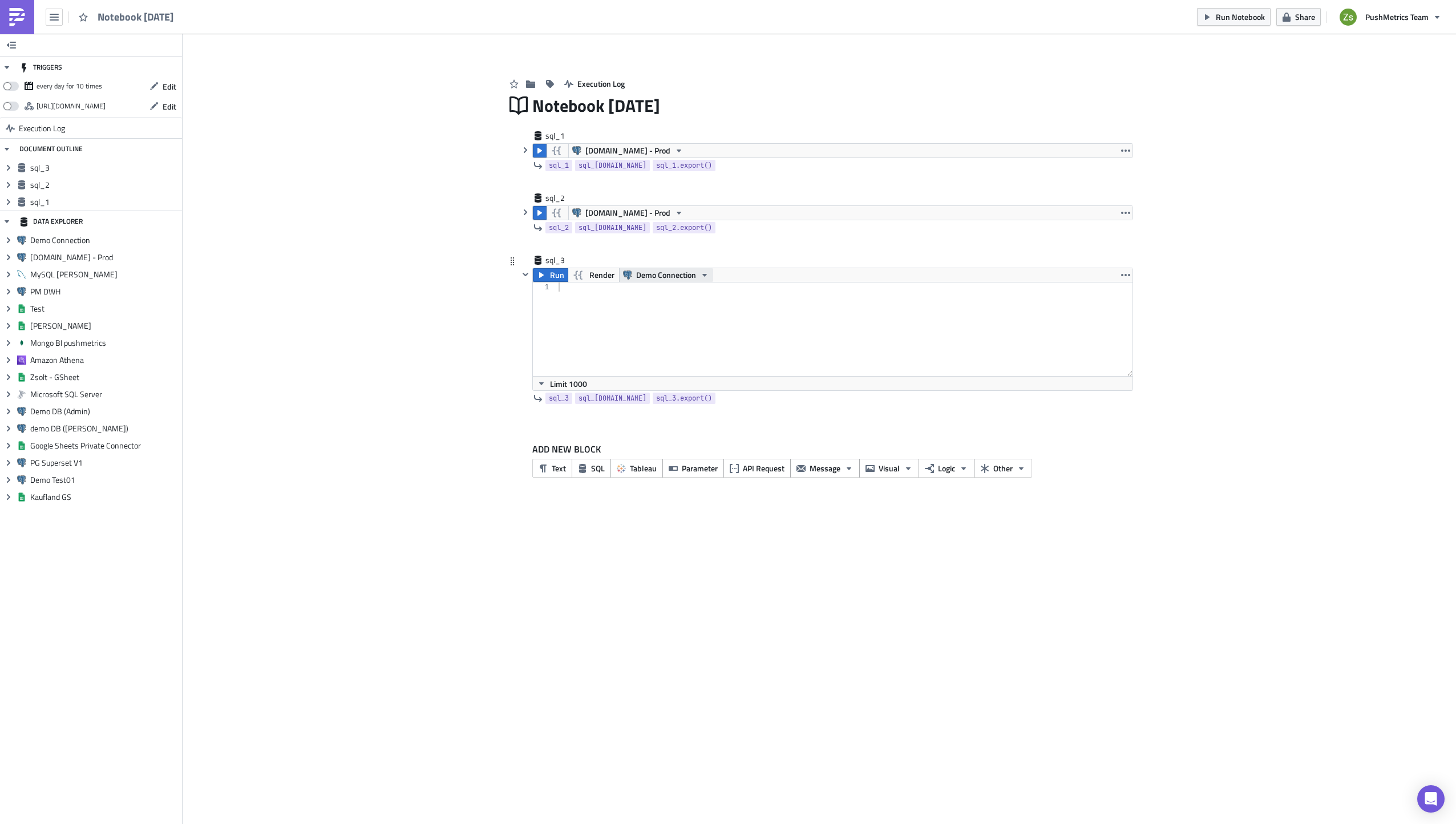
click at [667, 275] on span "Demo Connection" at bounding box center [666, 275] width 60 height 13
click at [658, 311] on div "[DOMAIN_NAME] - Prod" at bounding box center [692, 310] width 110 height 11
click at [666, 315] on div at bounding box center [844, 338] width 577 height 112
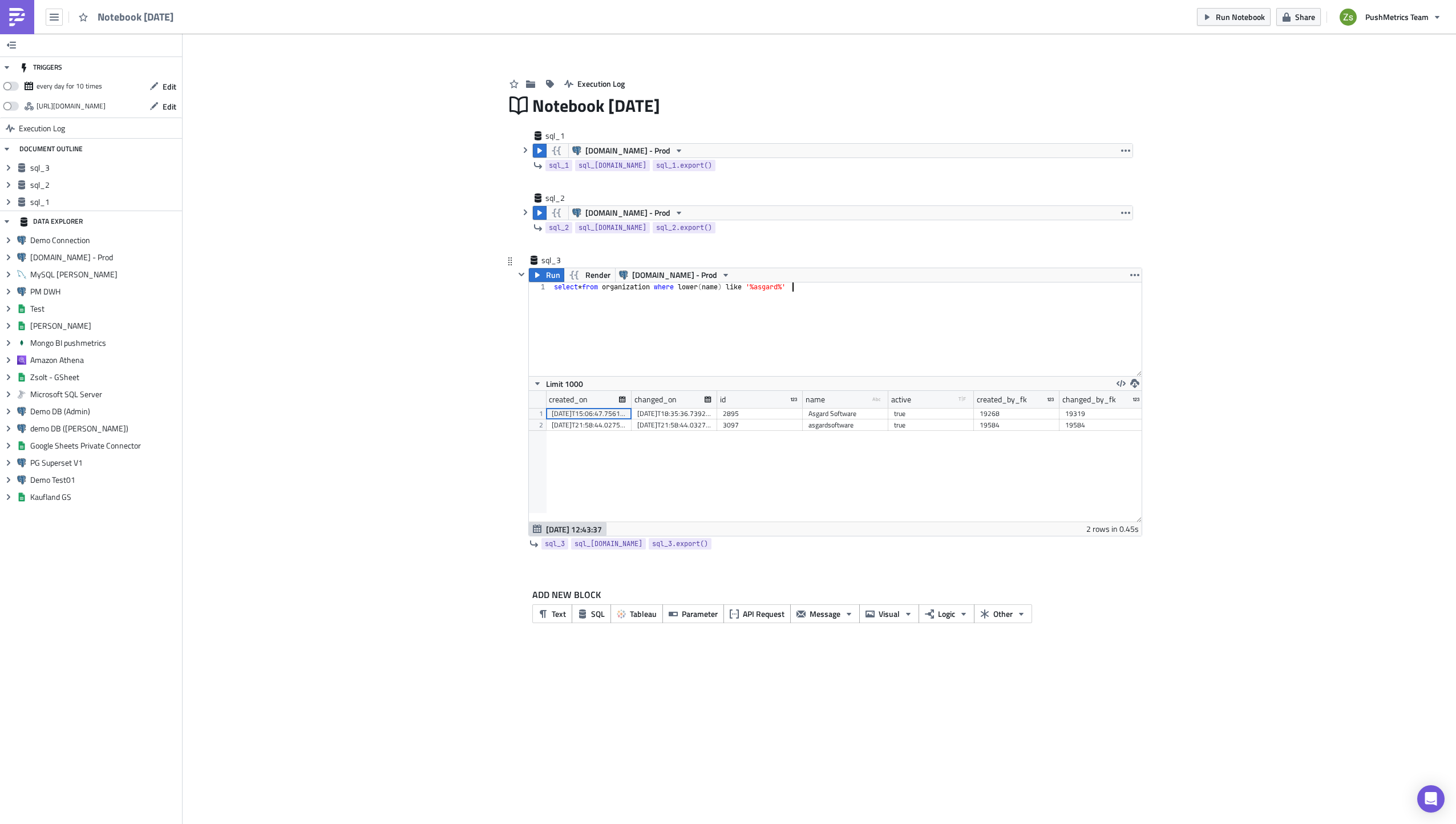
scroll to position [130, 612]
drag, startPoint x: 749, startPoint y: 416, endPoint x: 756, endPoint y: 427, distance: 13.0
click at [756, 408] on div "[DATE]T15:06:47.756139 [DATE]T18:35:36.739200 2895 Asgard Software true 19268 1…" at bounding box center [888, 408] width 684 height 0
click at [756, 419] on div "2895" at bounding box center [760, 413] width 74 height 11
click at [809, 321] on div "select * from organization where lower ( name ) like '%asgard%'" at bounding box center [847, 338] width 590 height 112
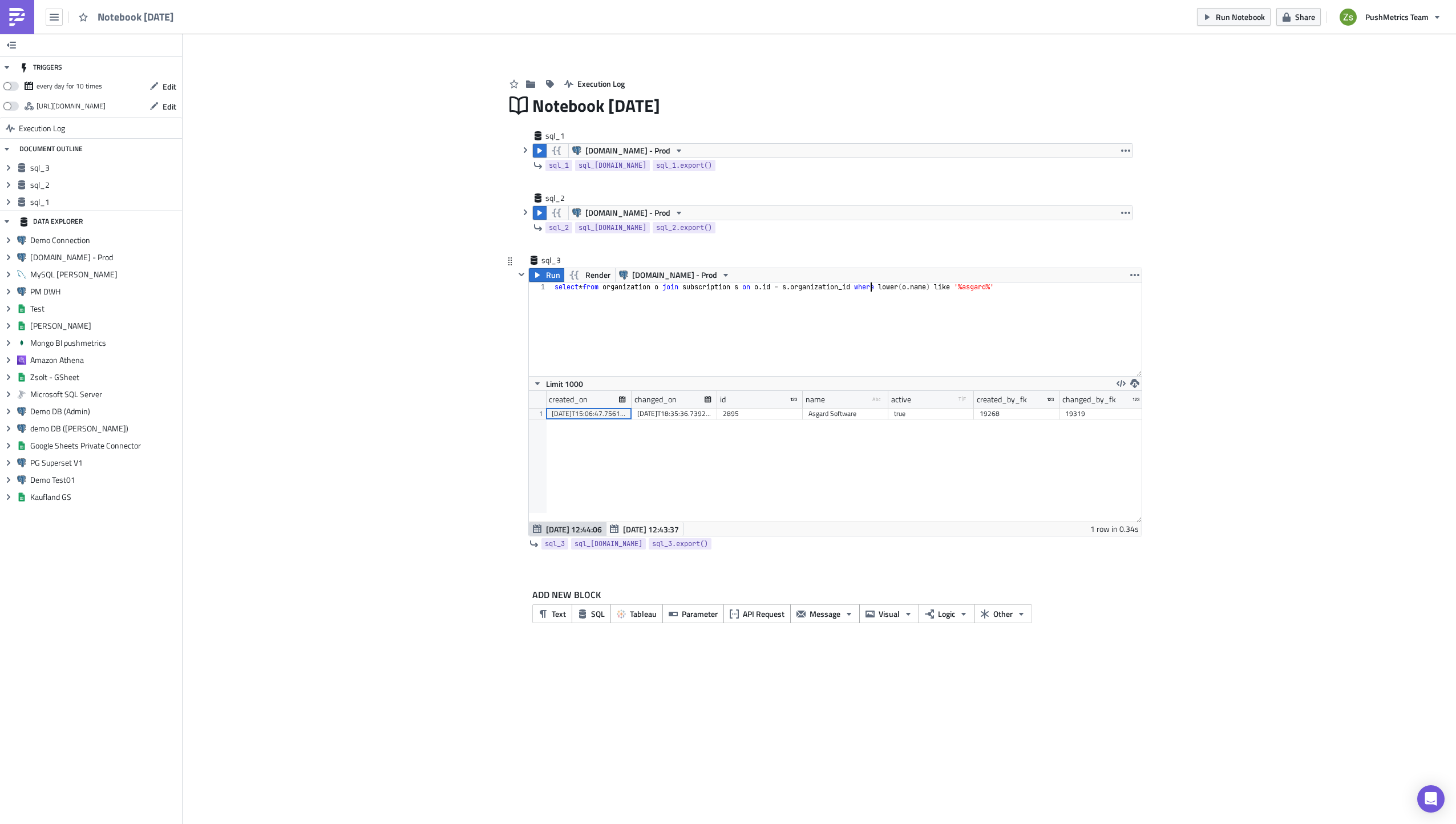
type textarea "select * from organization o join subscription s on [DOMAIN_NAME] = [DOMAIN_NAM…"
click at [741, 416] on div "2895" at bounding box center [760, 413] width 74 height 11
click at [768, 355] on div "select * from organization o join subscription s on o . id = s . organization_i…" at bounding box center [847, 338] width 590 height 112
paste textarea "2895"
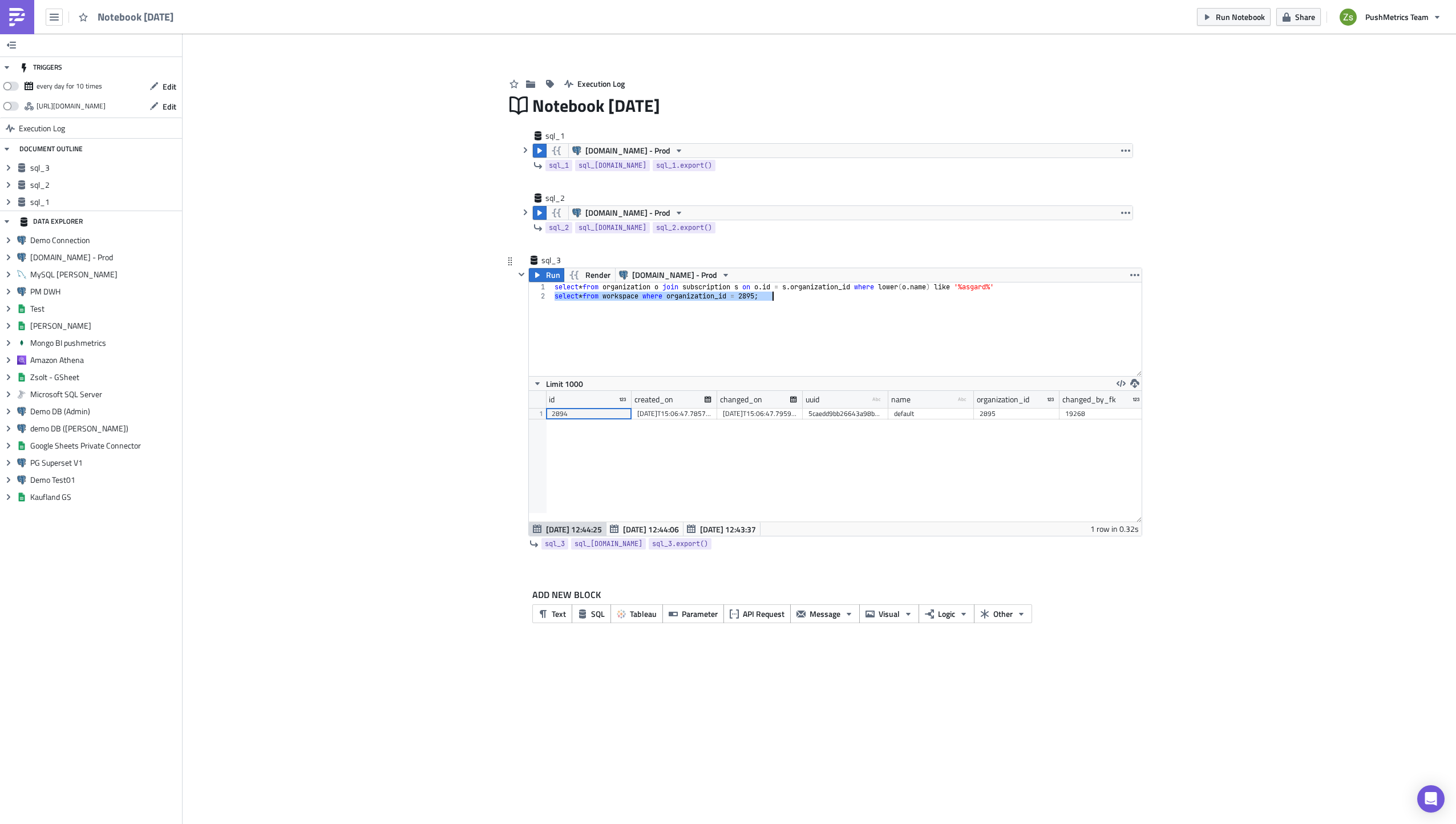
scroll to position [130, 612]
type textarea "select * from workspace where organization_id = 2895;"
click at [604, 413] on div "2894" at bounding box center [589, 413] width 74 height 11
click at [792, 312] on div "select * from organization o join subscription s on o . id = s . organization_i…" at bounding box center [847, 329] width 590 height 93
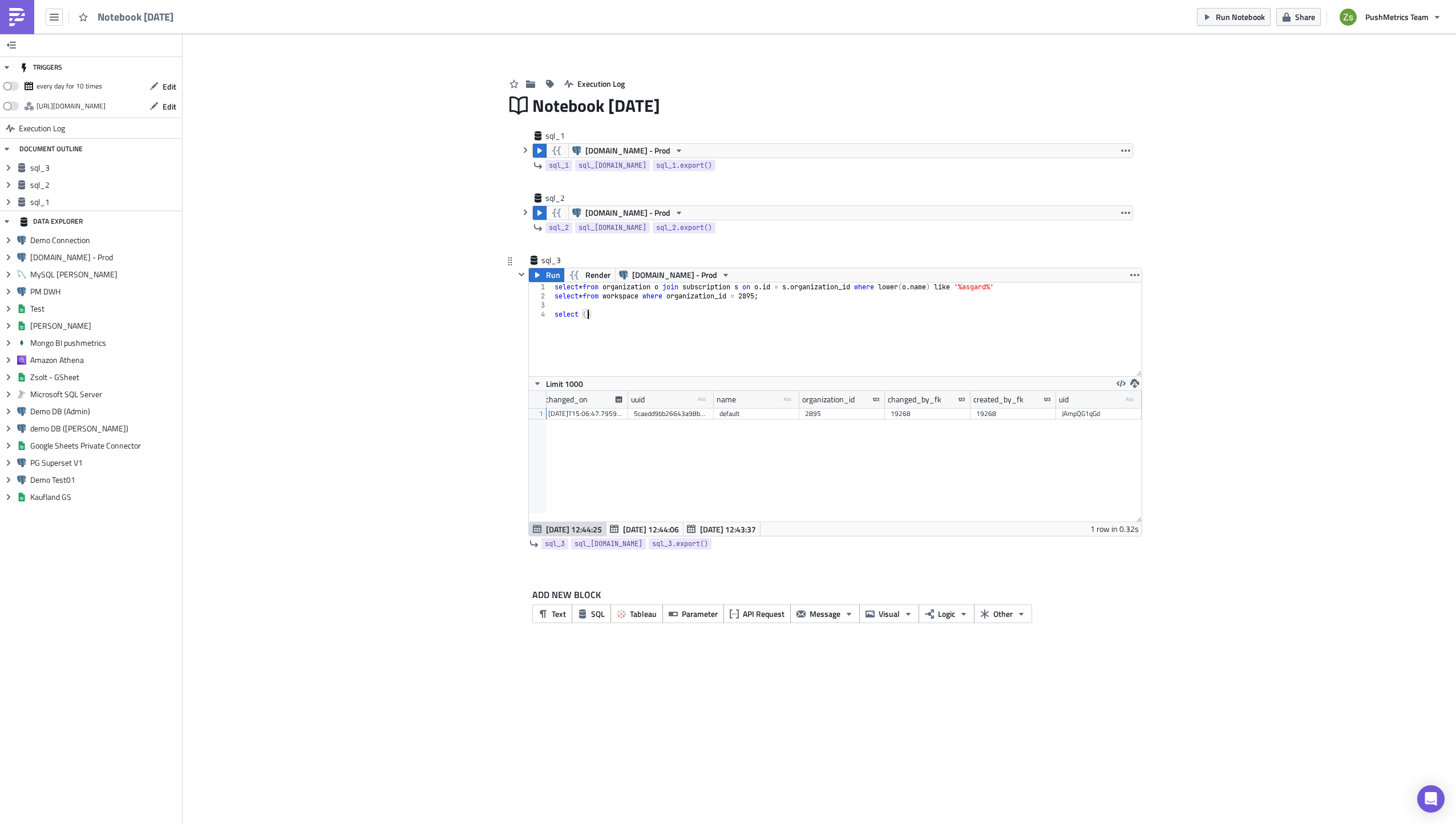
click at [1104, 416] on div "JAmpQG1qGd" at bounding box center [1099, 413] width 74 height 11
type textarea "select ()"
click at [909, 311] on div "select * from organization o join subscription s on o . id = s . organization_i…" at bounding box center [847, 338] width 590 height 112
paste textarea "JAmpQG1qGd"
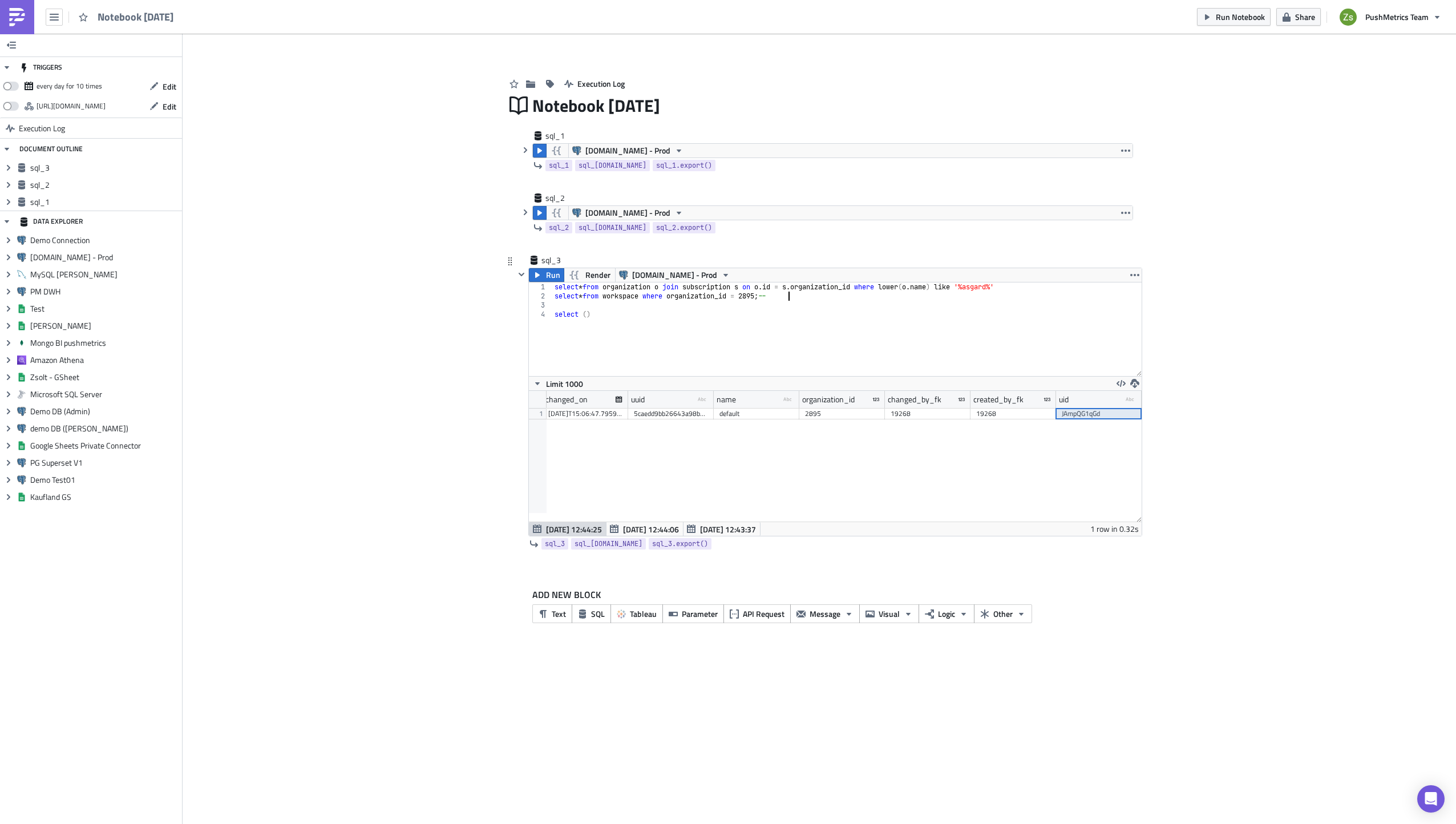
scroll to position [0, 19]
type textarea "select * from workspace where organization_id = 2895; -- JAmpQG1qGd"
